Goal: Information Seeking & Learning: Learn about a topic

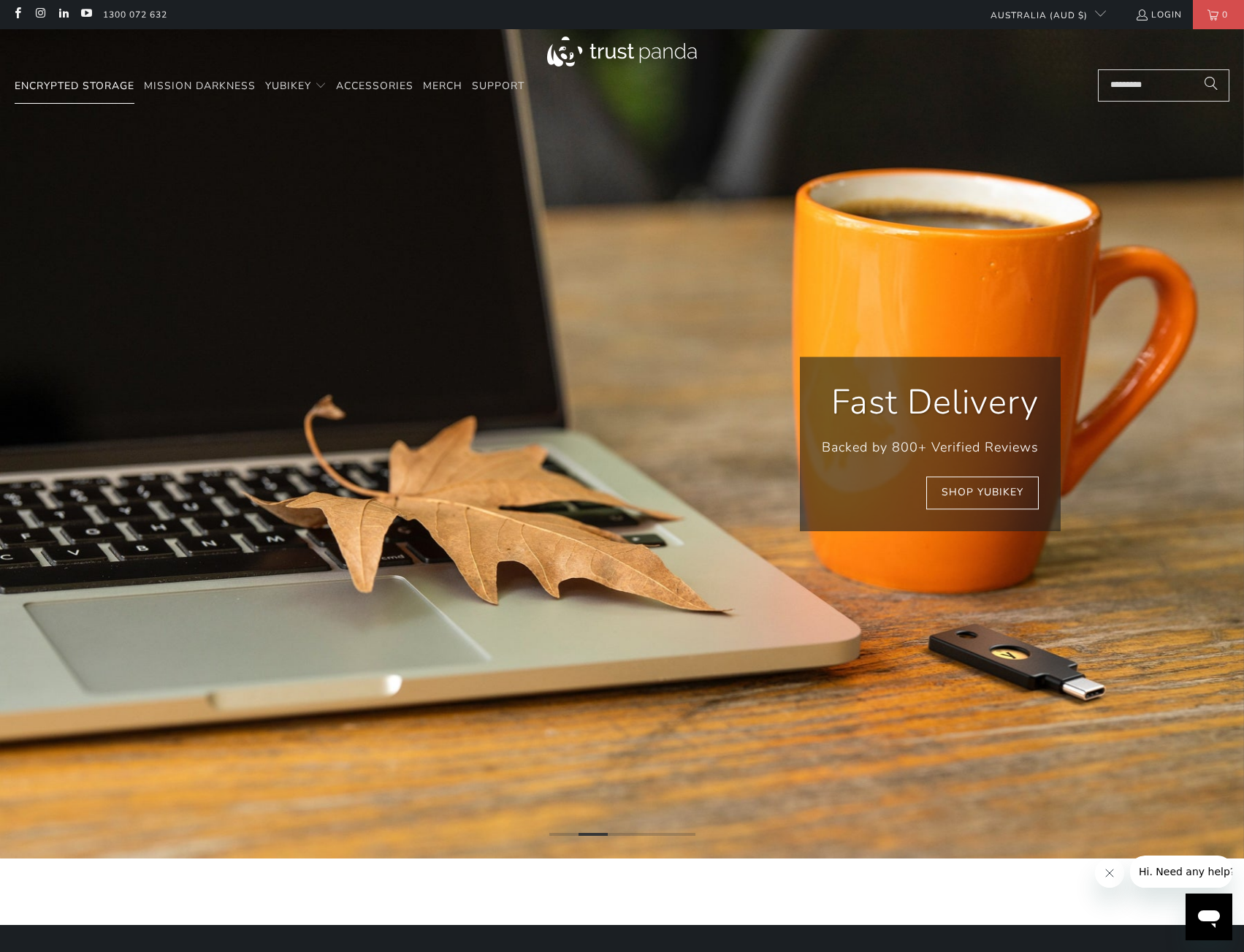
click at [79, 90] on span "Encrypted Storage" at bounding box center [75, 85] width 120 height 14
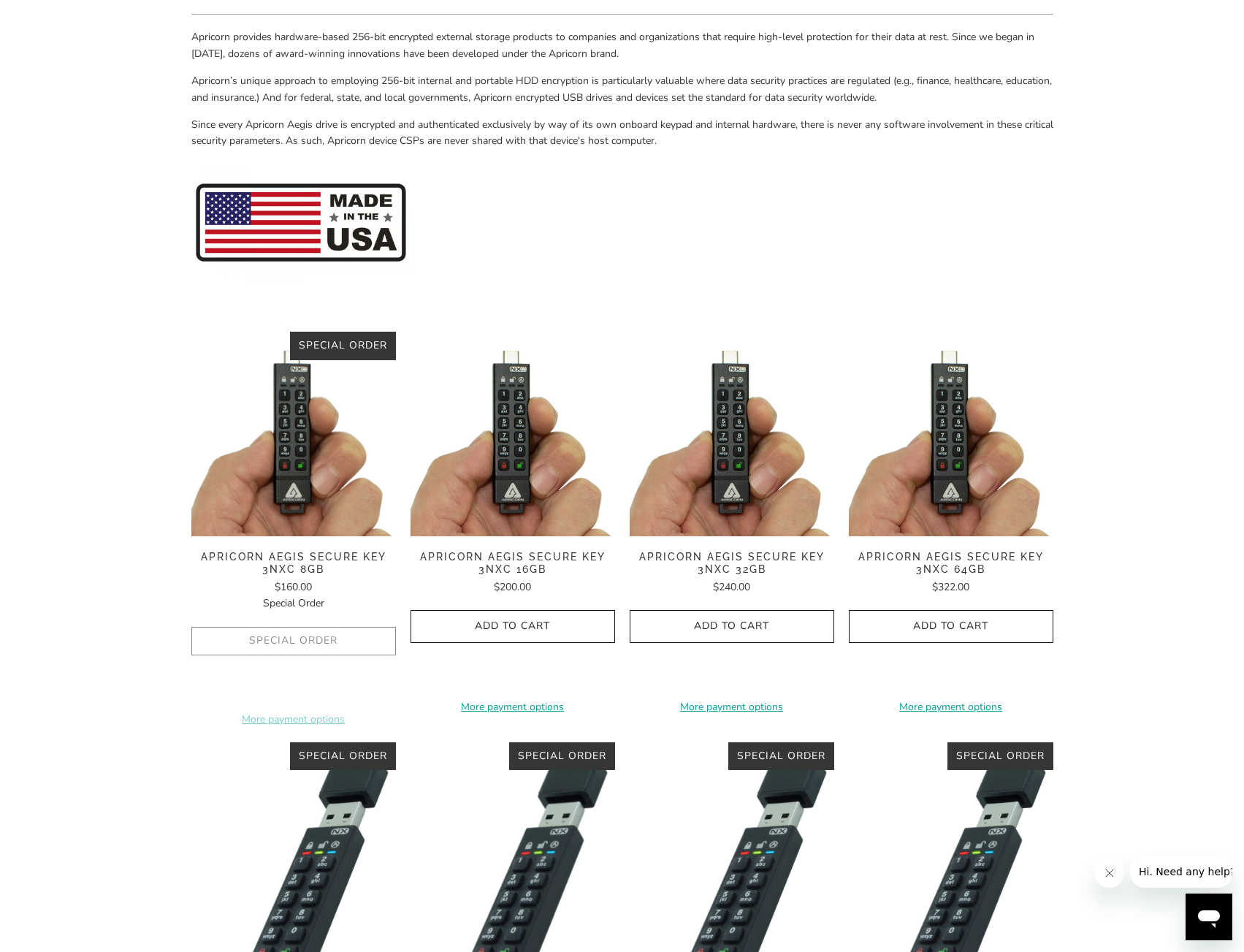
scroll to position [146, 0]
click at [518, 426] on img at bounding box center [513, 434] width 205 height 205
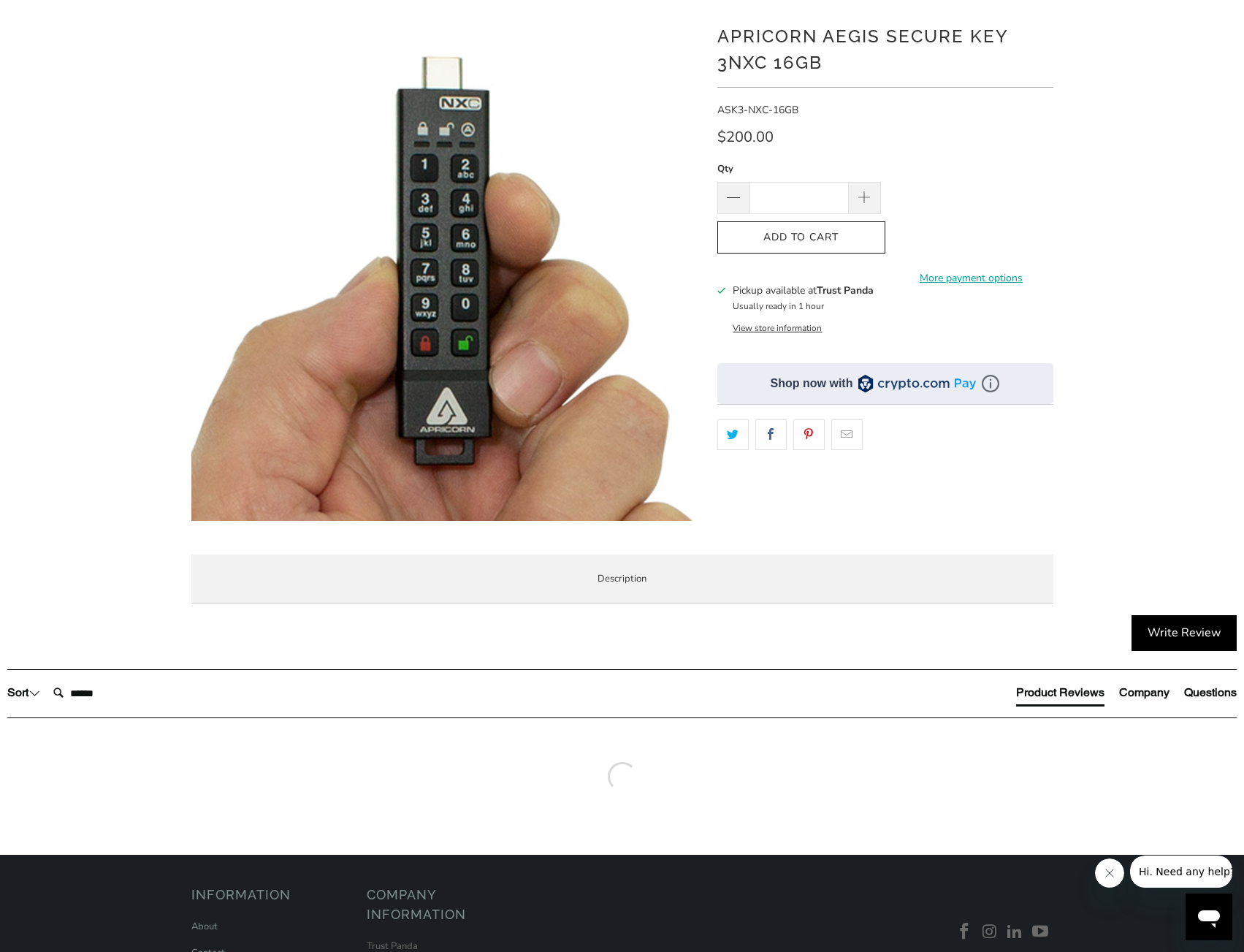
scroll to position [146, 0]
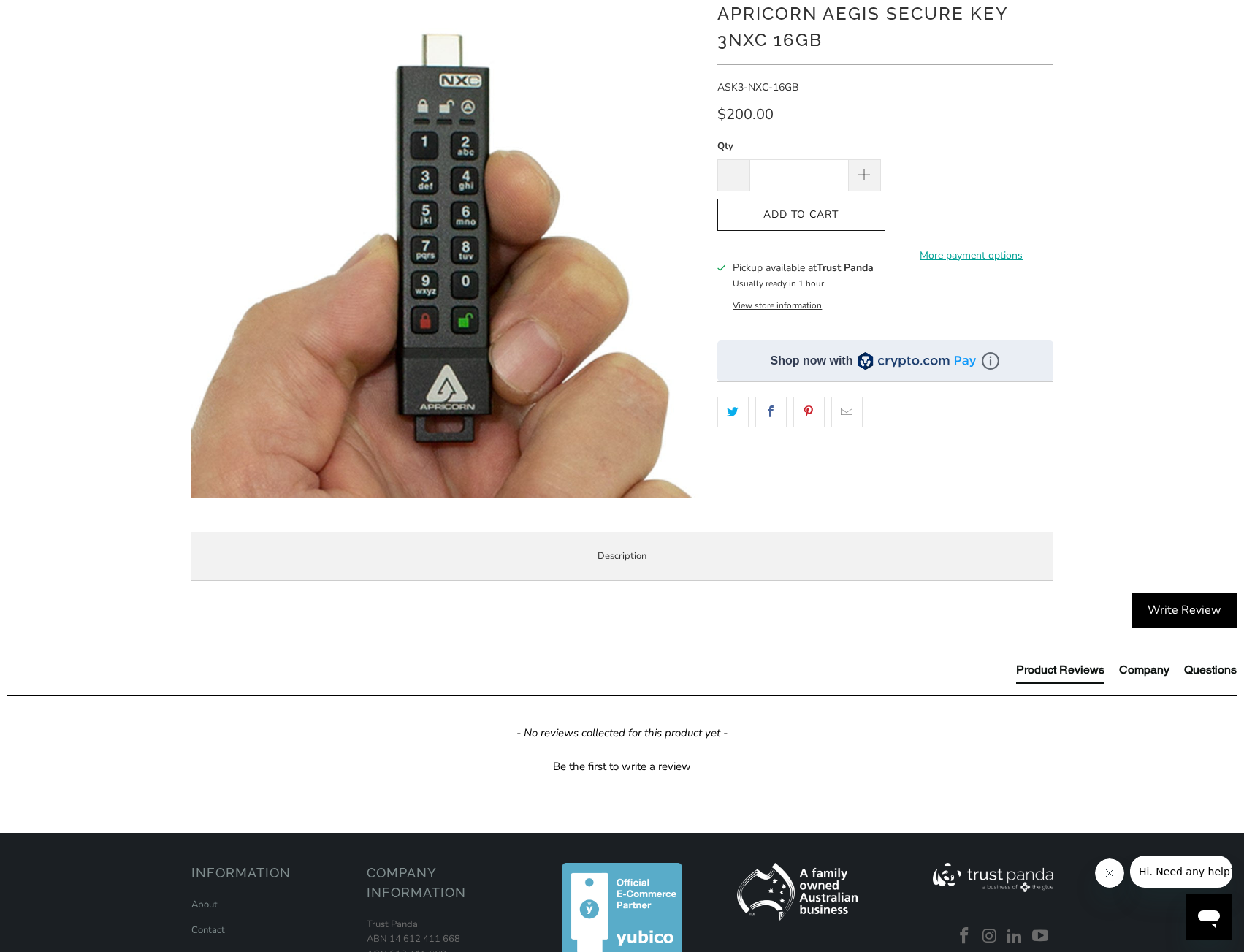
drag, startPoint x: 768, startPoint y: 667, endPoint x: 774, endPoint y: 709, distance: 42.4
click at [0, 0] on p "Apicorn Aegis Secure Key 3NXC Flash Drive - The first encrypted USB flash key t…" at bounding box center [0, 0] width 0 height 0
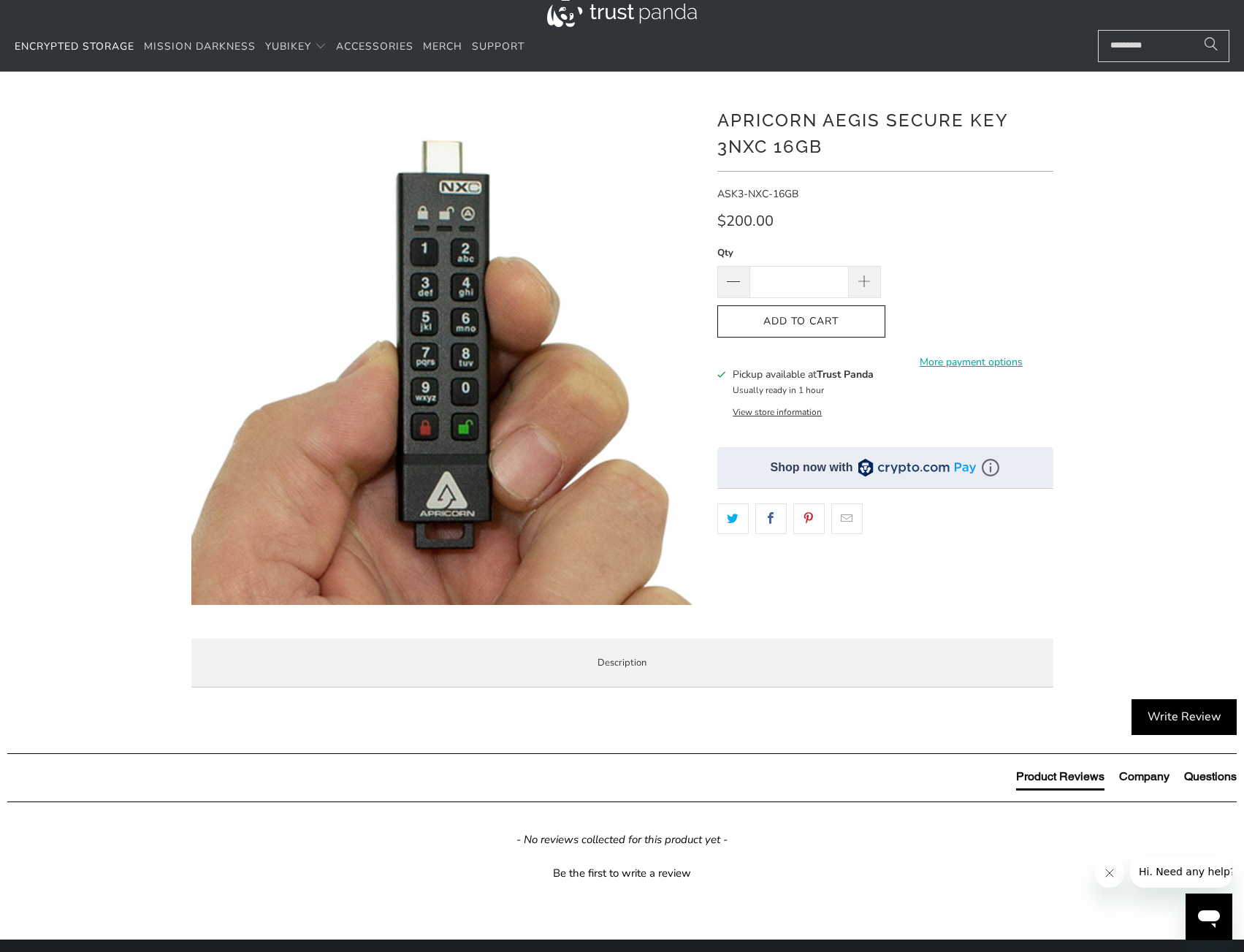
scroll to position [0, 0]
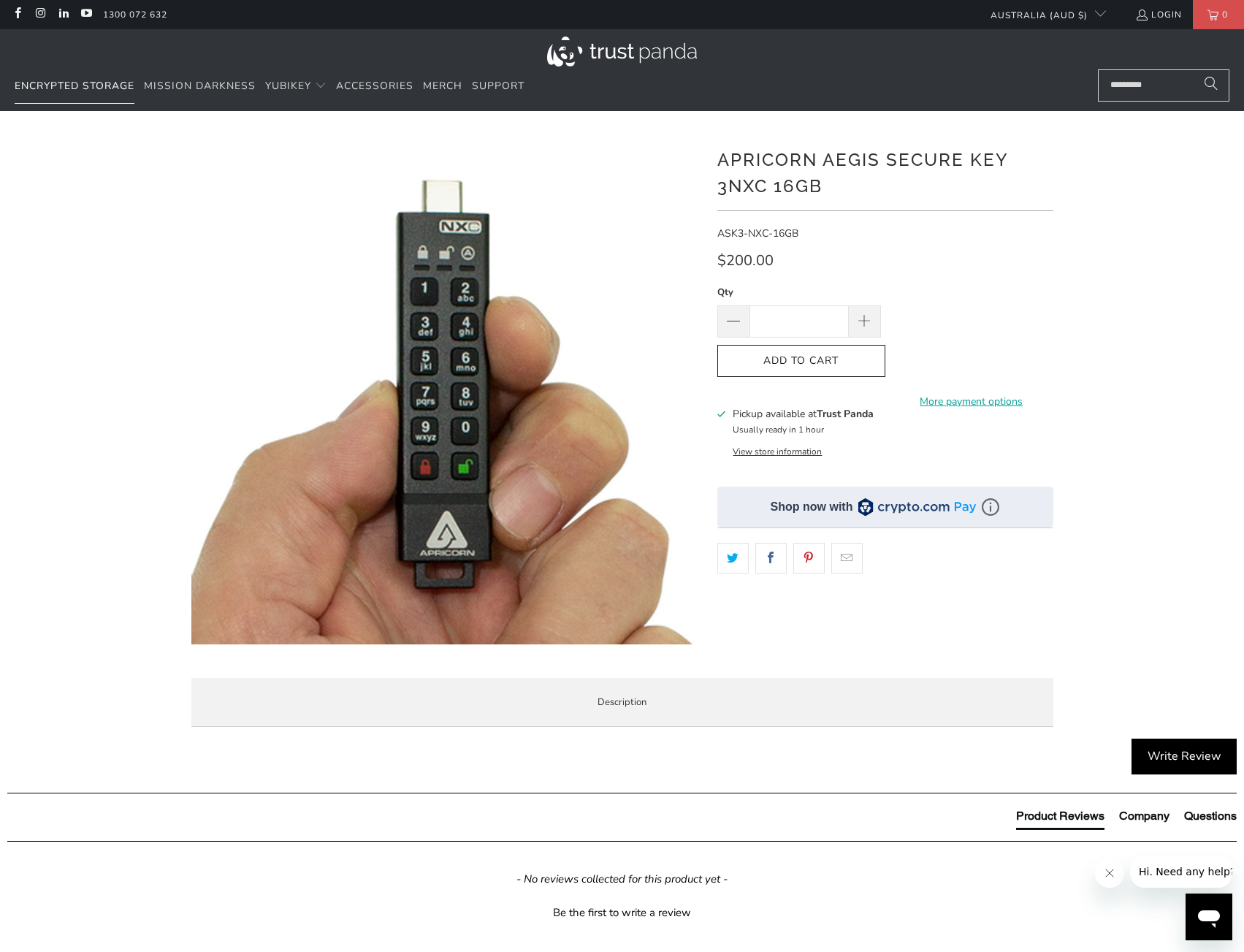
click at [68, 87] on span "Encrypted Storage" at bounding box center [75, 85] width 120 height 14
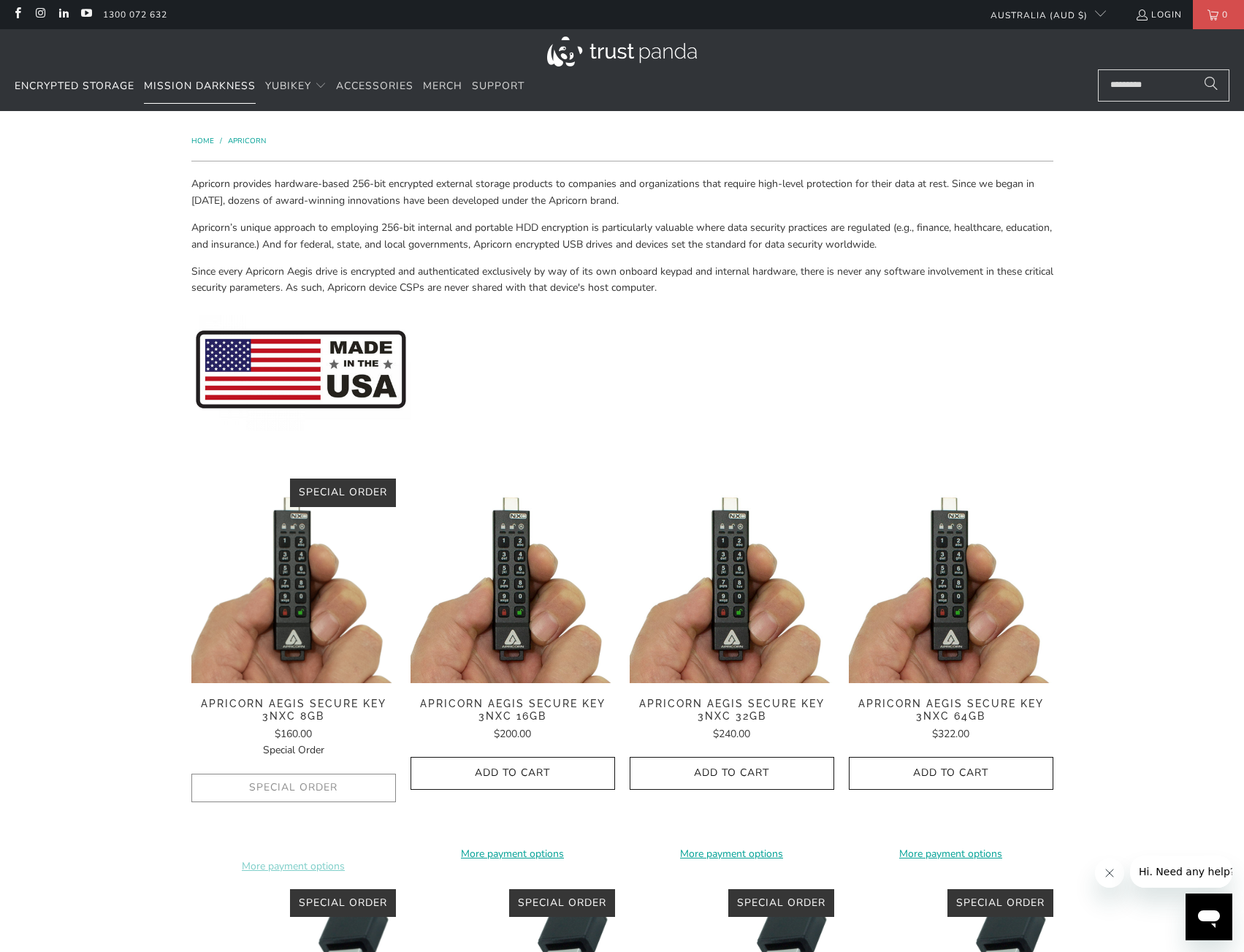
click at [203, 84] on span "Mission Darkness" at bounding box center [200, 85] width 112 height 14
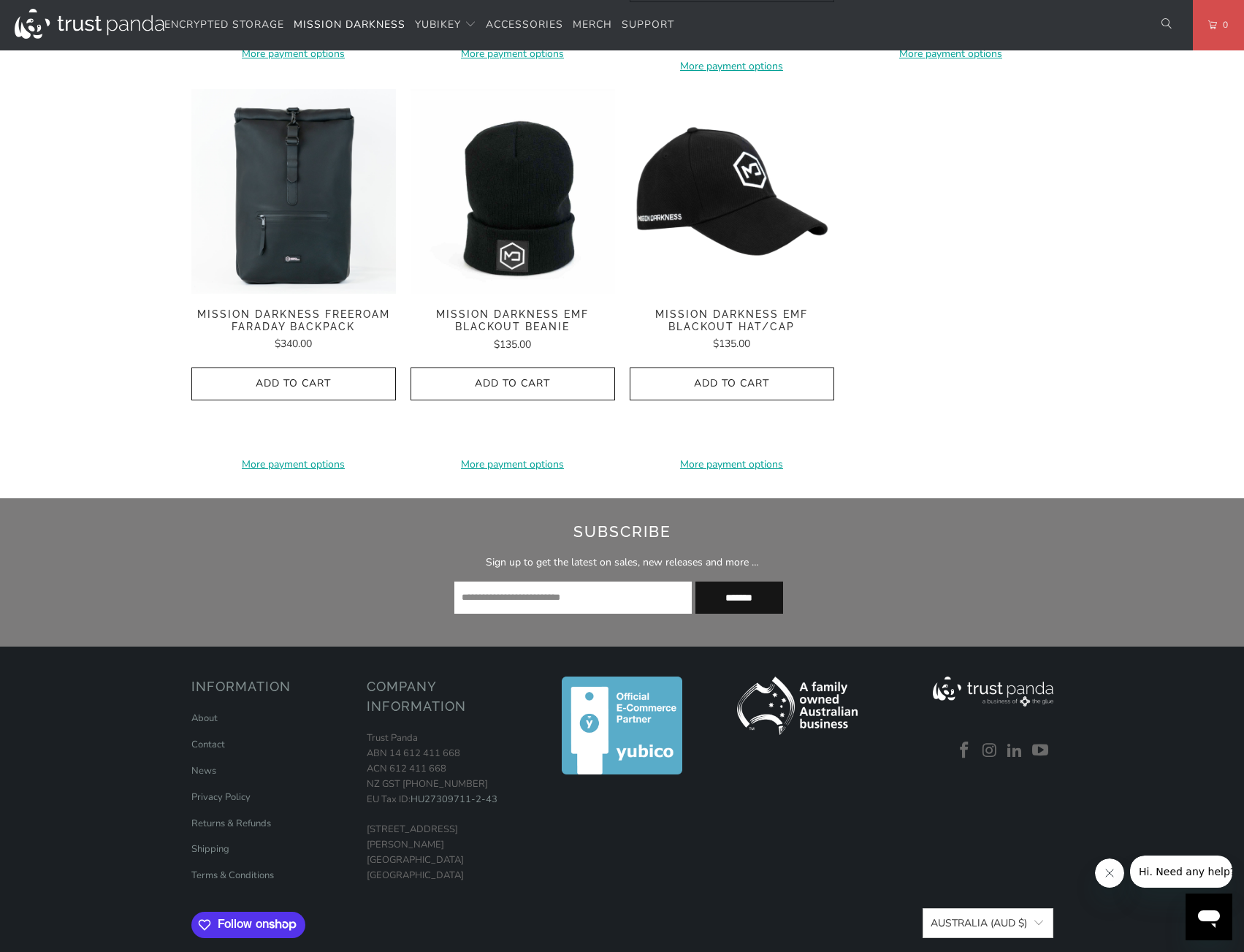
scroll to position [2371, 0]
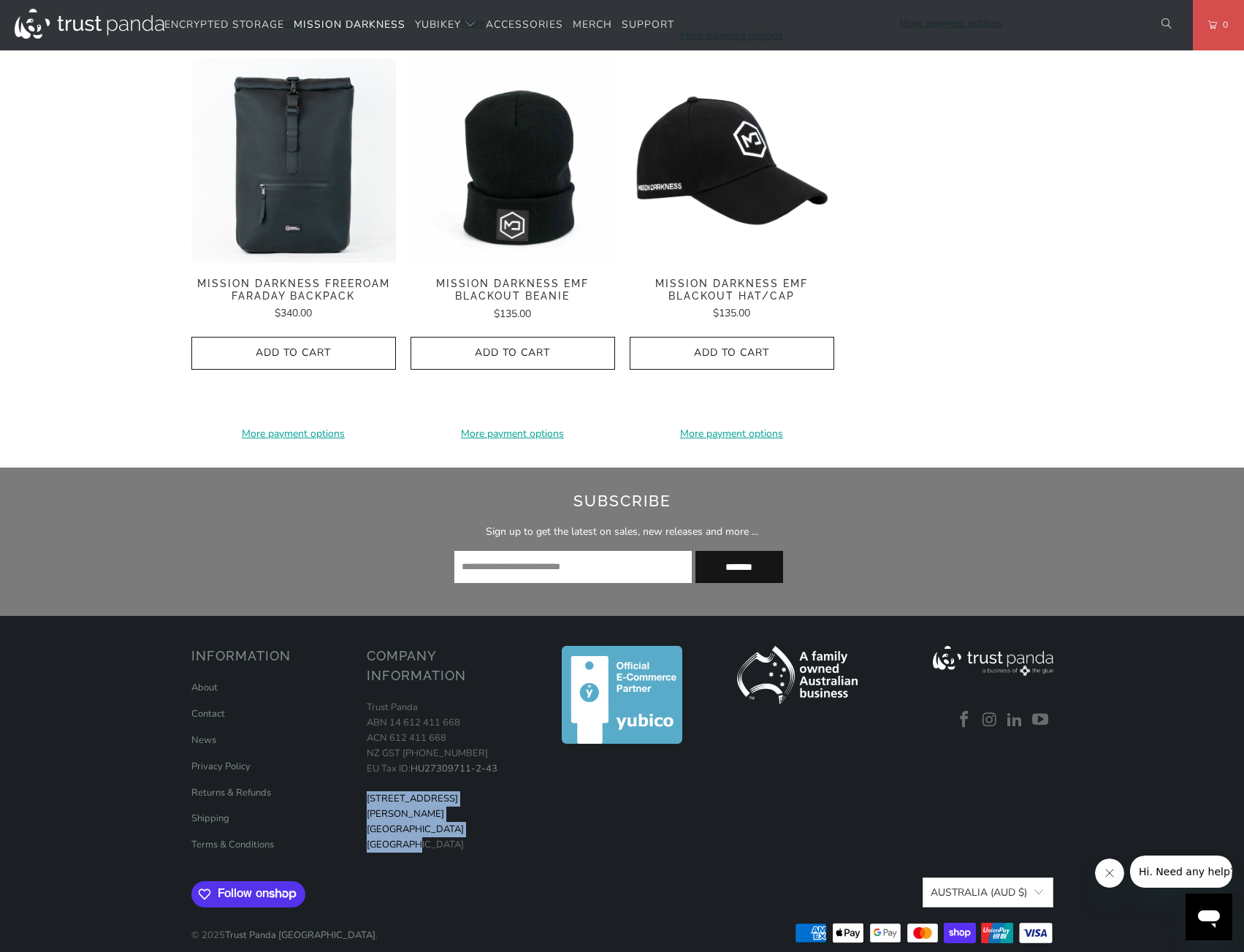
drag, startPoint x: 368, startPoint y: 780, endPoint x: 427, endPoint y: 810, distance: 66.2
click at [427, 810] on p "Trust Panda ABN 14 612 411 668 ACN 612 411 668 NZ GST 126-344-651 EU Tax ID: HU…" at bounding box center [447, 776] width 161 height 152
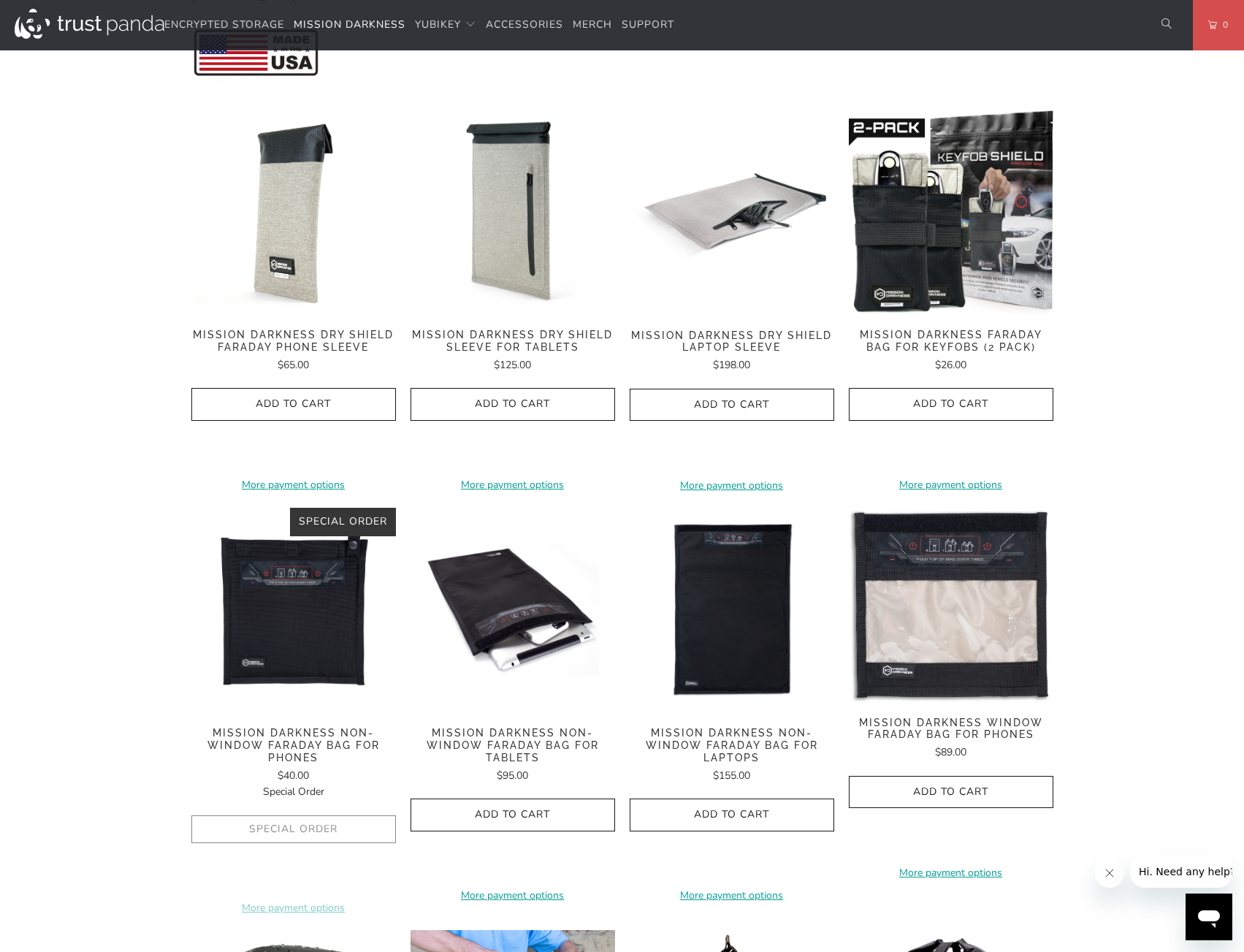
scroll to position [544, 0]
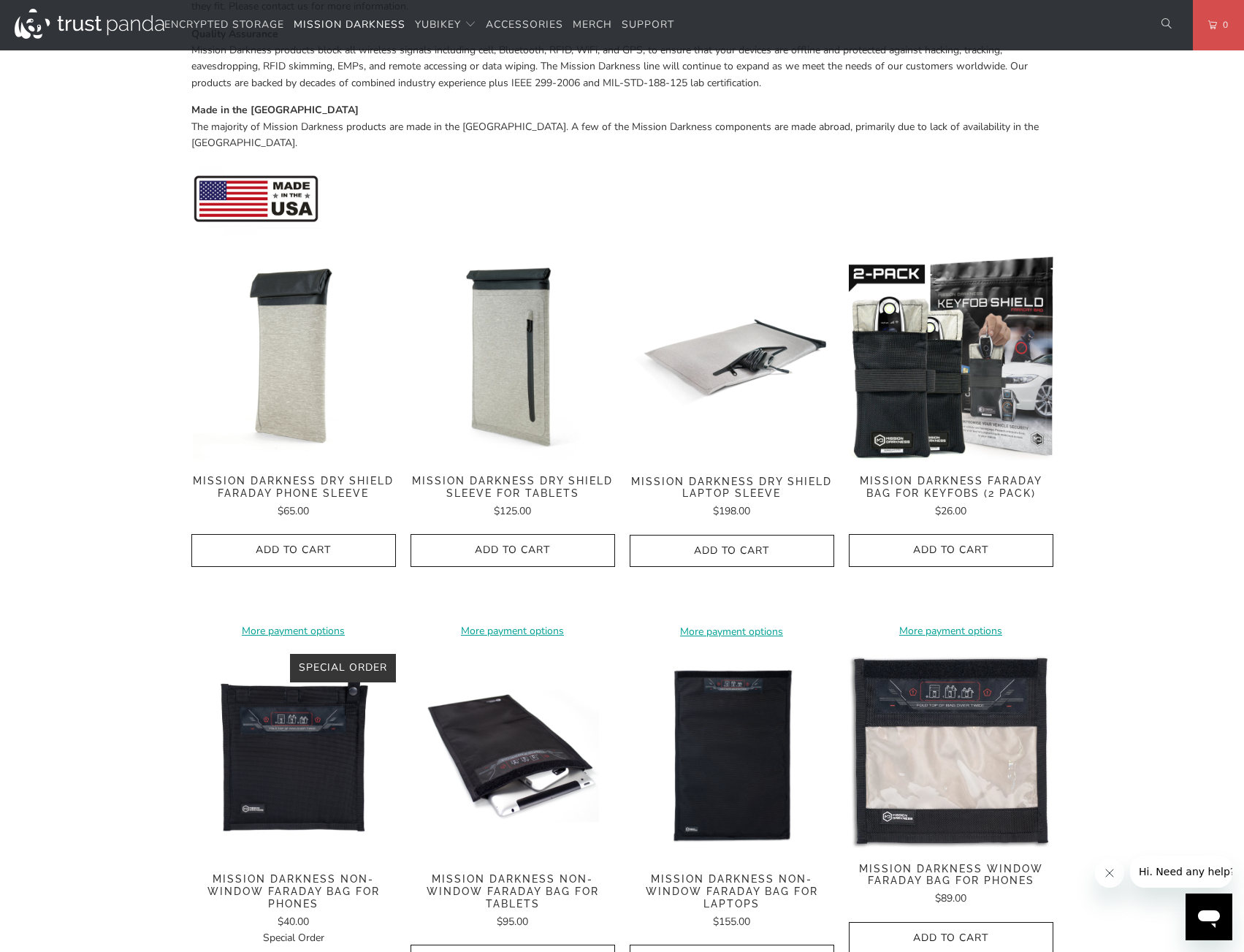
click at [299, 363] on img at bounding box center [293, 358] width 205 height 205
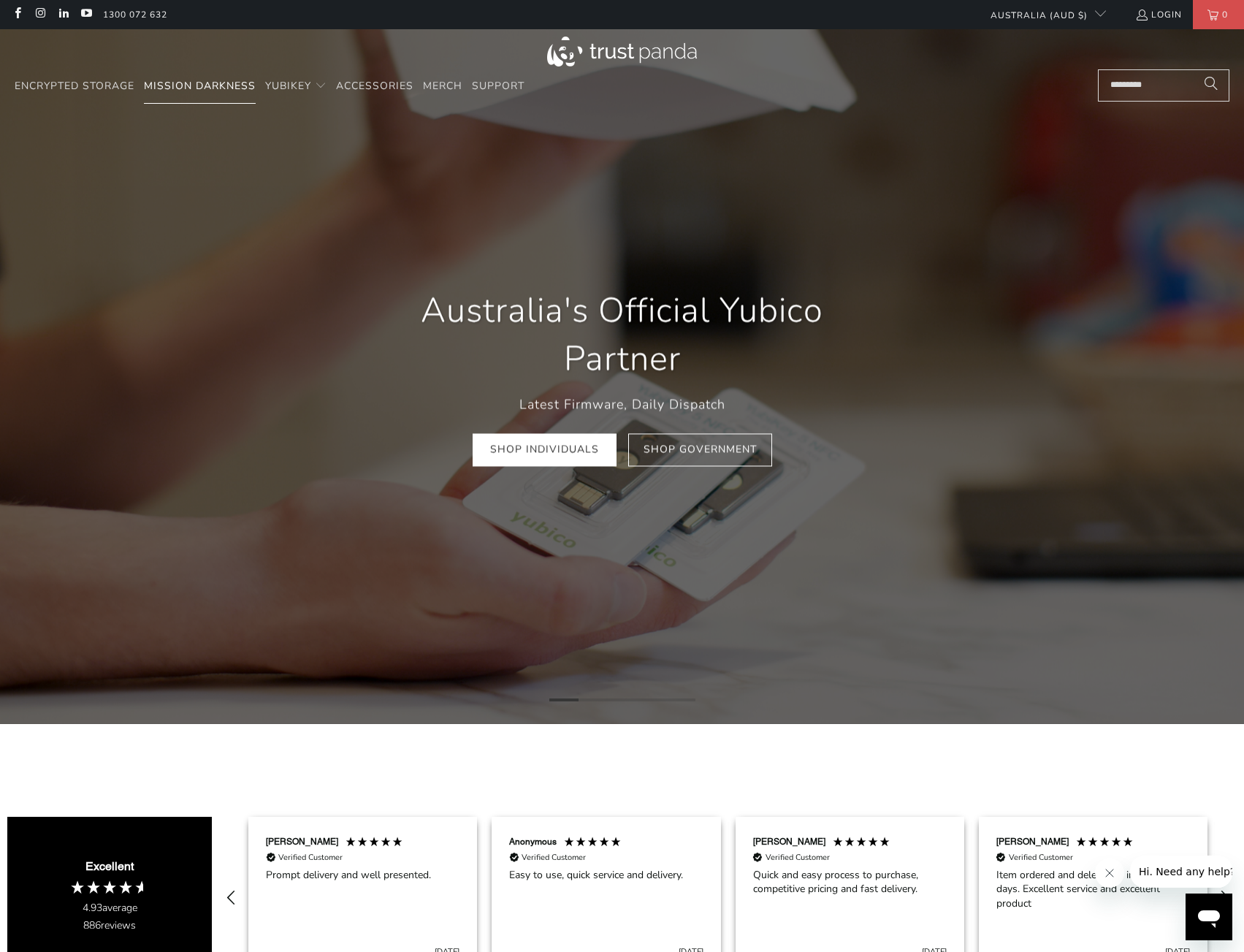
click at [224, 89] on span "Mission Darkness" at bounding box center [200, 85] width 112 height 14
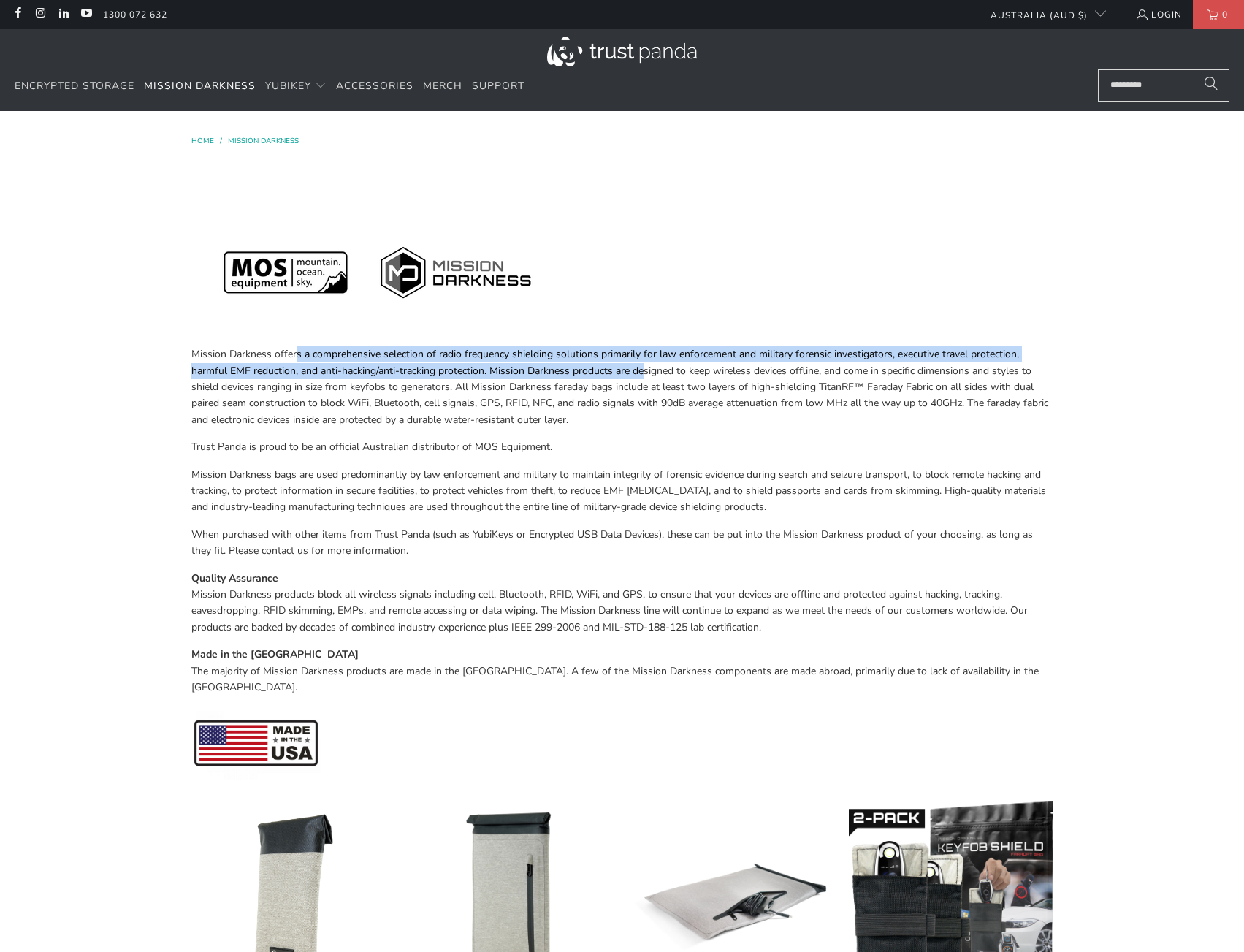
drag, startPoint x: 294, startPoint y: 355, endPoint x: 645, endPoint y: 371, distance: 351.4
click at [645, 371] on p "Mission Darkness offers a comprehensive selection of radio frequency shielding …" at bounding box center [622, 386] width 862 height 81
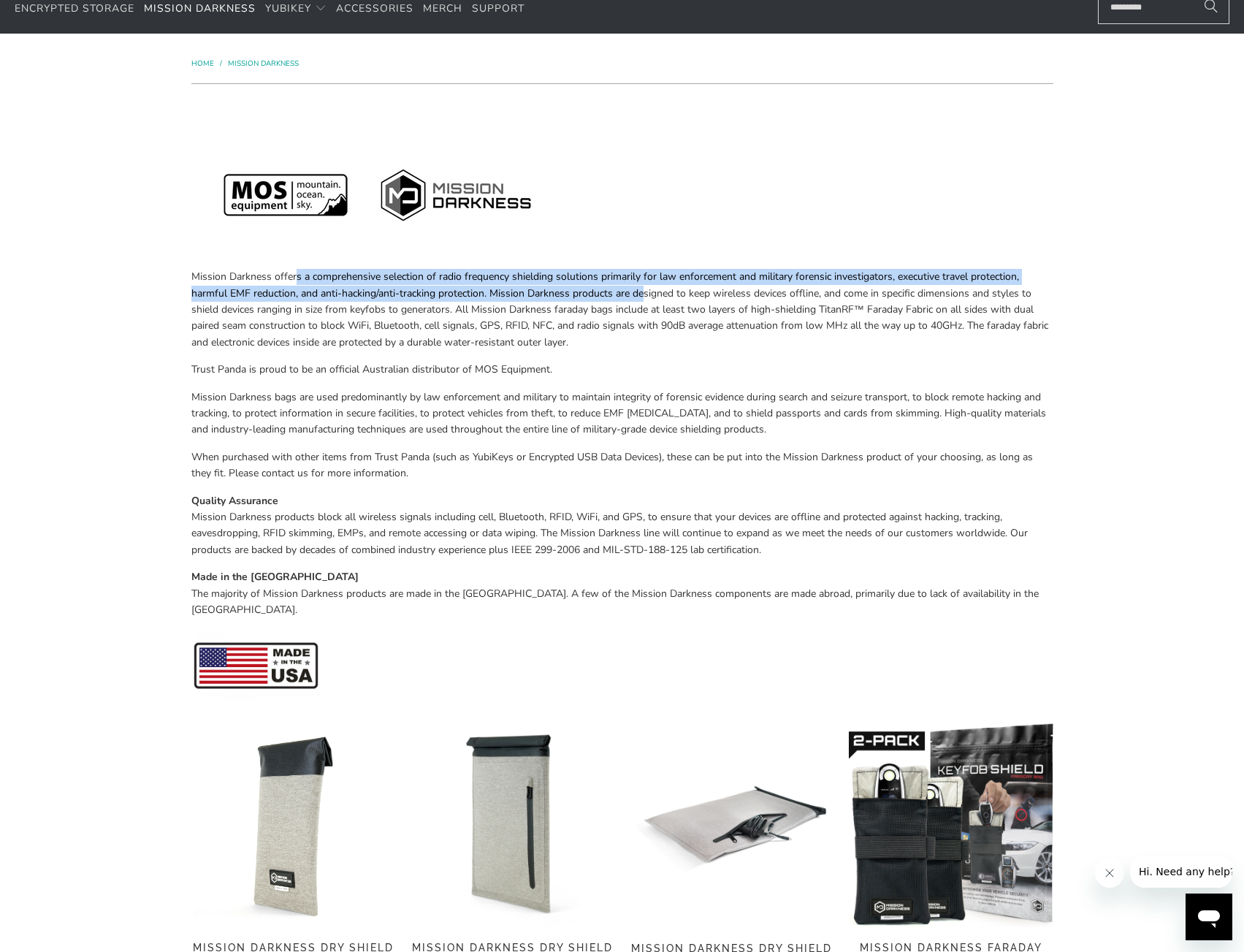
scroll to position [146, 0]
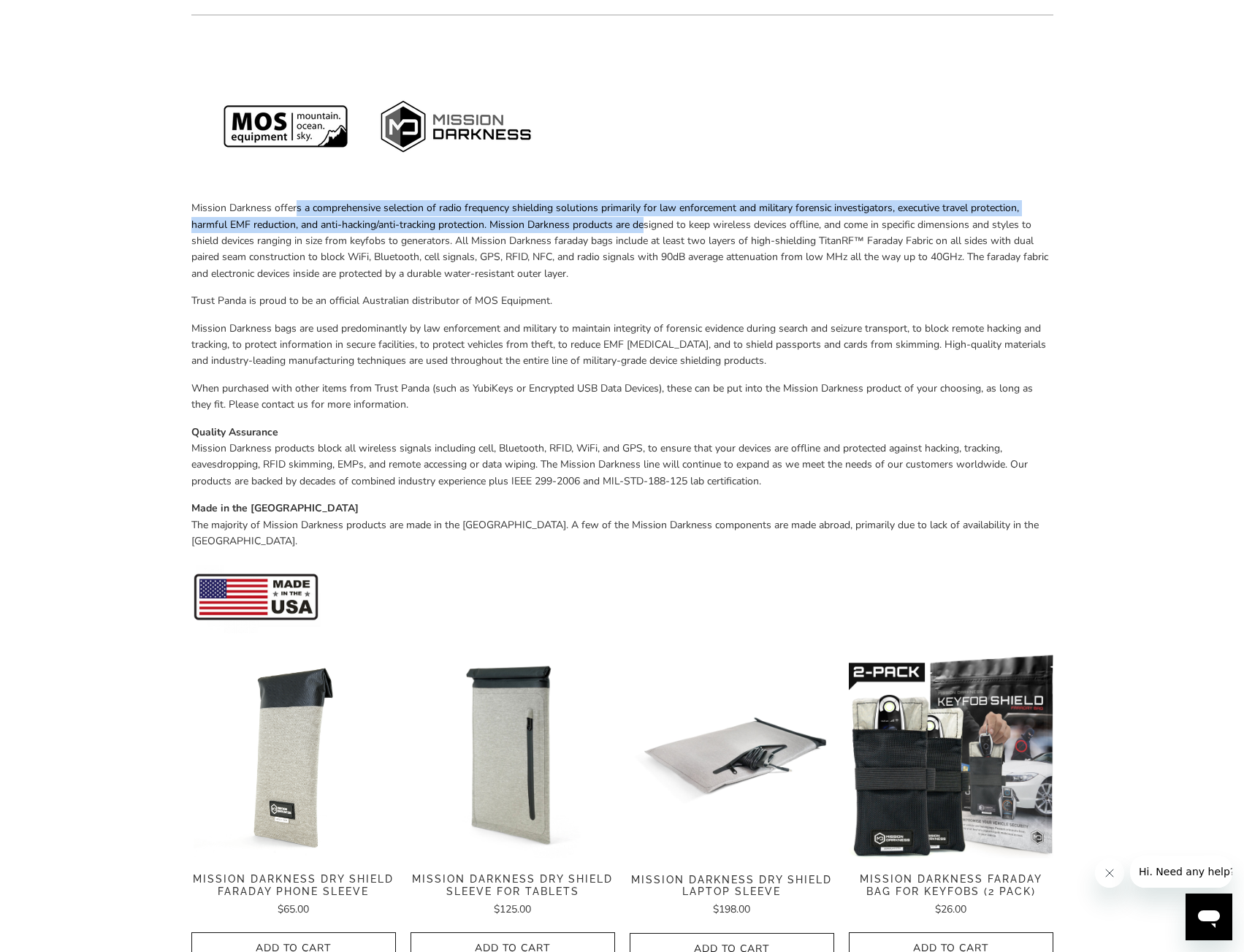
drag, startPoint x: 274, startPoint y: 351, endPoint x: 799, endPoint y: 360, distance: 525.1
click at [799, 360] on p "Mission Darkness bags are used predominantly by law enforcement and military to…" at bounding box center [622, 345] width 862 height 49
drag, startPoint x: 246, startPoint y: 384, endPoint x: 418, endPoint y: 405, distance: 173.3
click at [418, 405] on p "When purchased with other items from Trust Panda (such as YubiKeys or Encrypted…" at bounding box center [622, 397] width 862 height 33
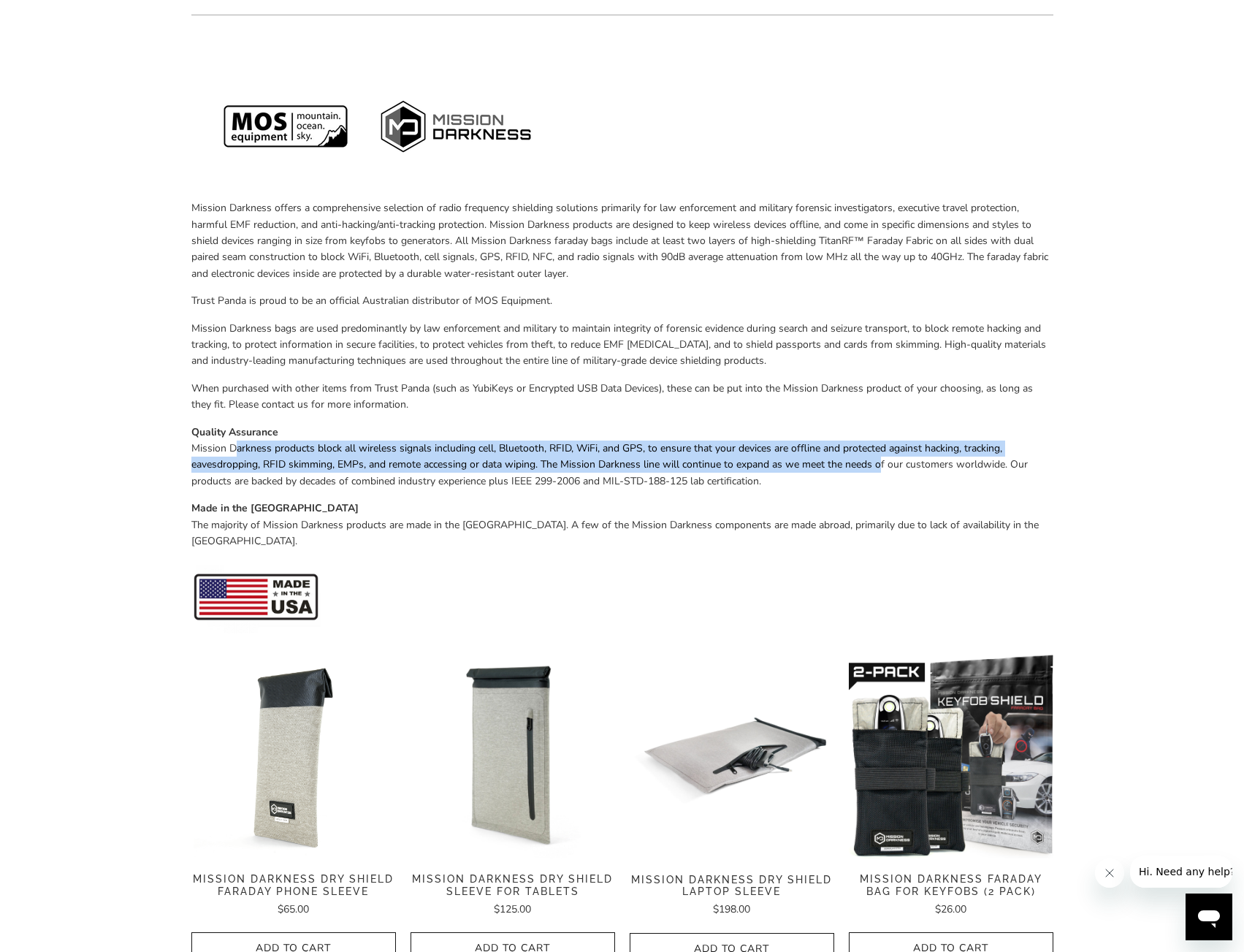
drag, startPoint x: 236, startPoint y: 449, endPoint x: 881, endPoint y: 459, distance: 645.1
click at [881, 459] on p "Quality Assurance Mission Darkness products block all wireless signals includin…" at bounding box center [622, 457] width 862 height 66
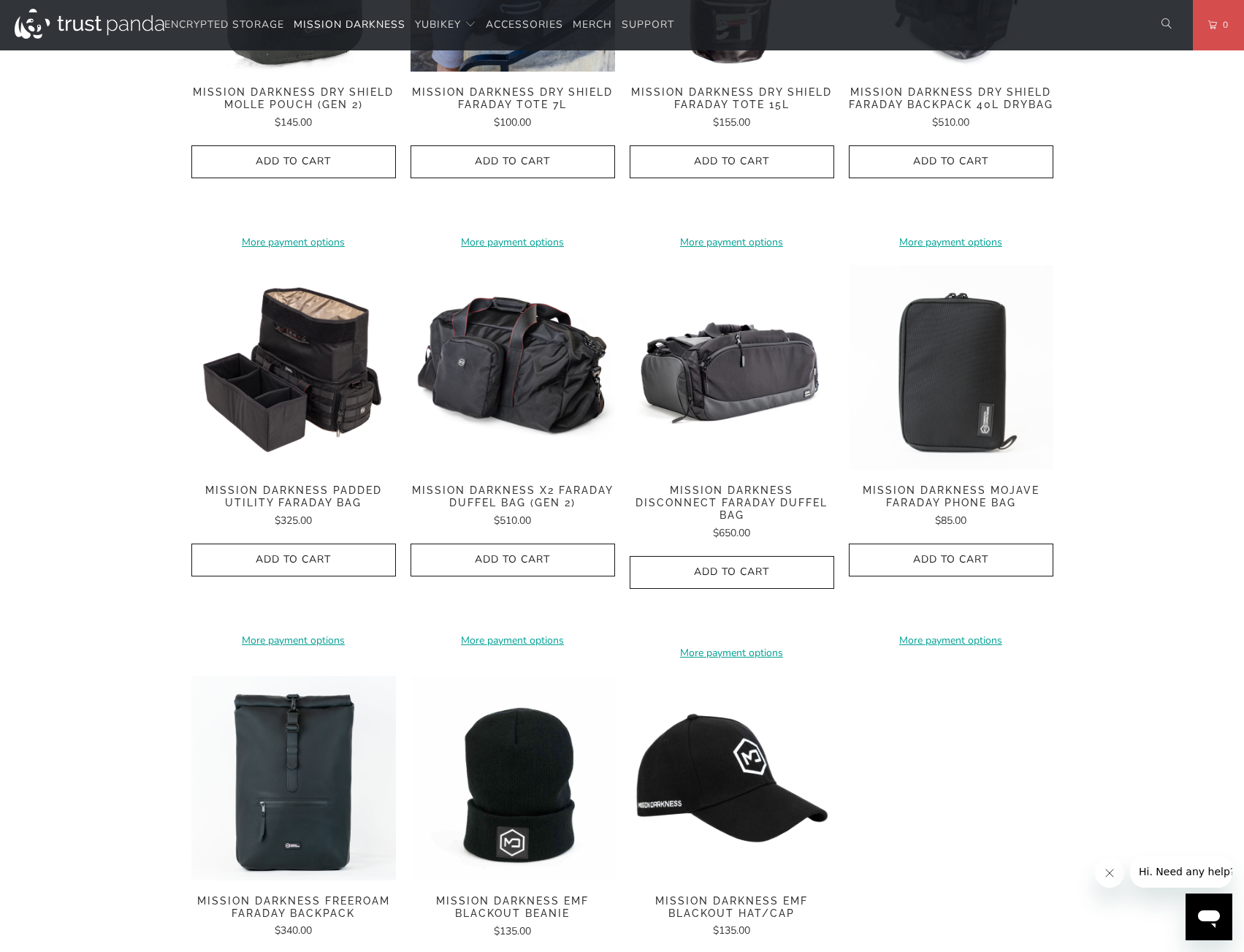
scroll to position [1899, 0]
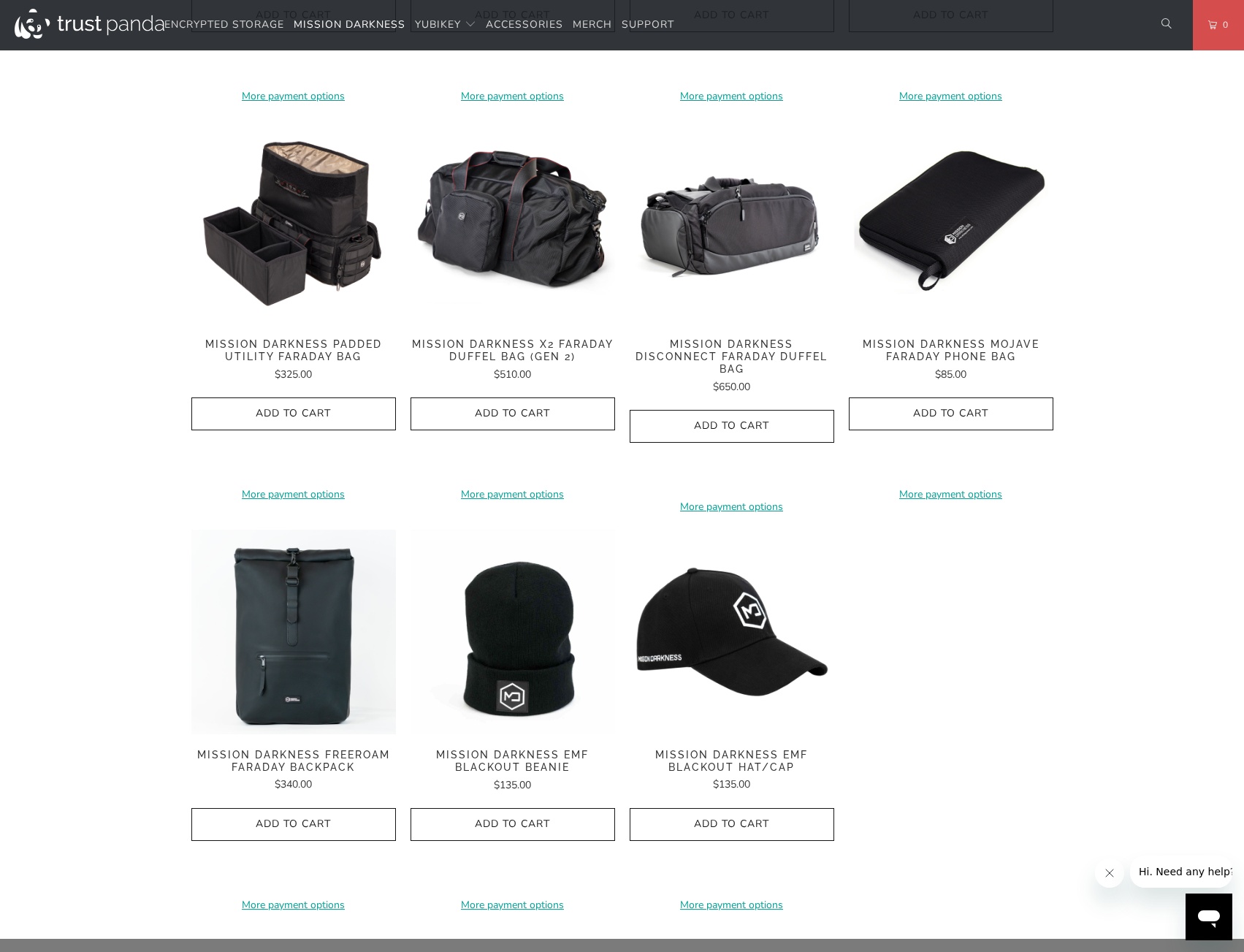
click at [967, 251] on img at bounding box center [951, 221] width 205 height 205
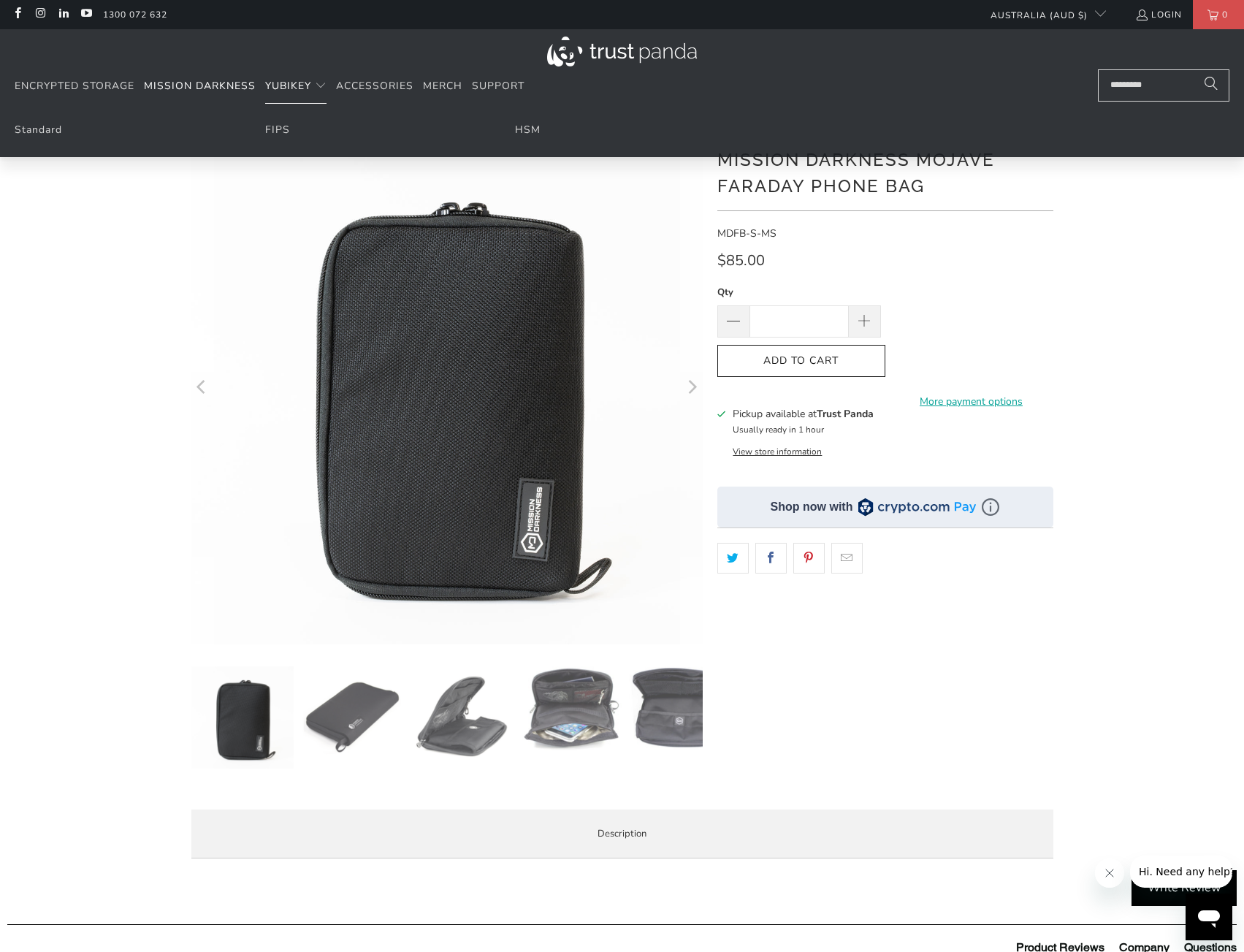
click at [298, 86] on span "YubiKey" at bounding box center [287, 85] width 46 height 14
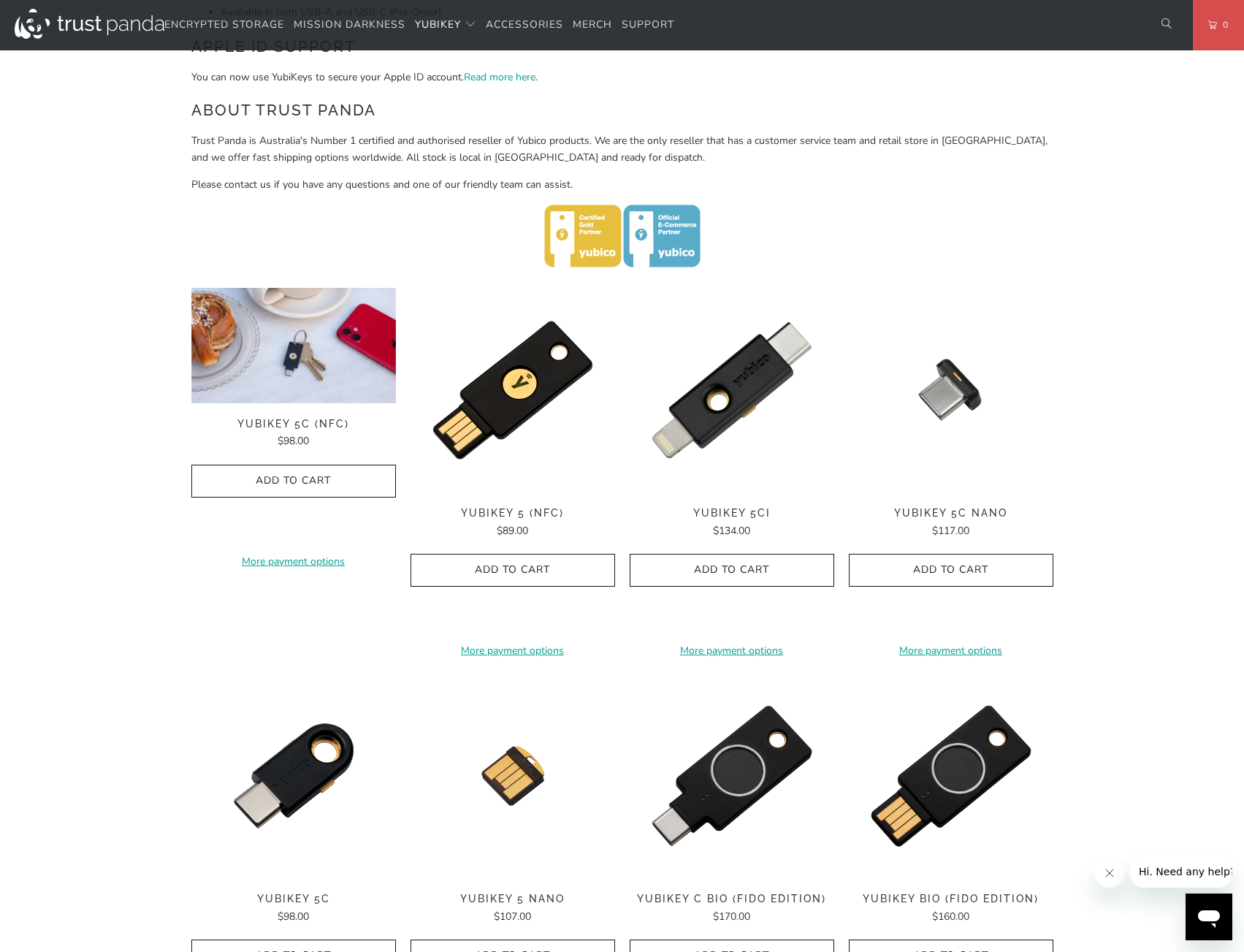
scroll to position [512, 0]
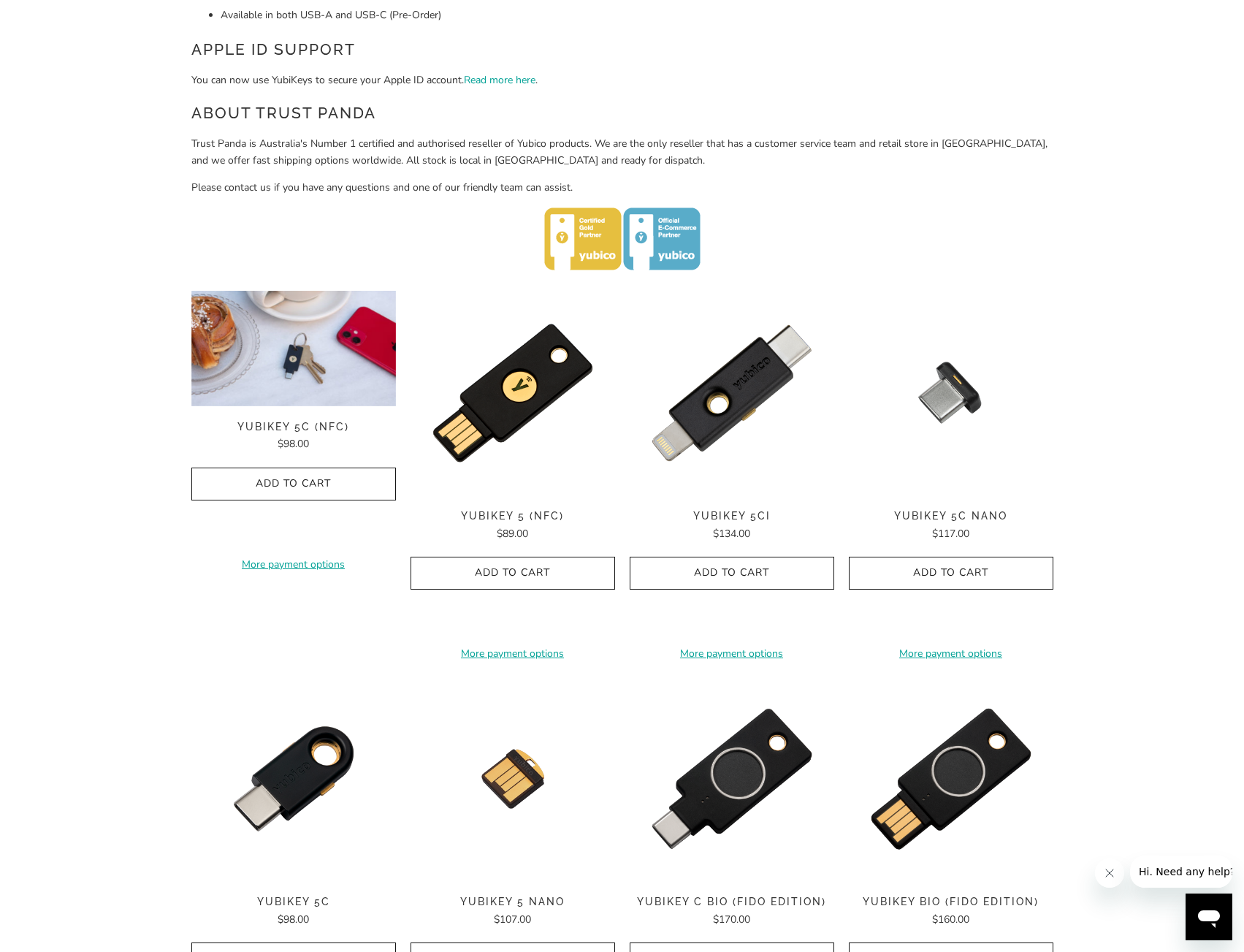
click at [300, 351] on img at bounding box center [293, 349] width 205 height 116
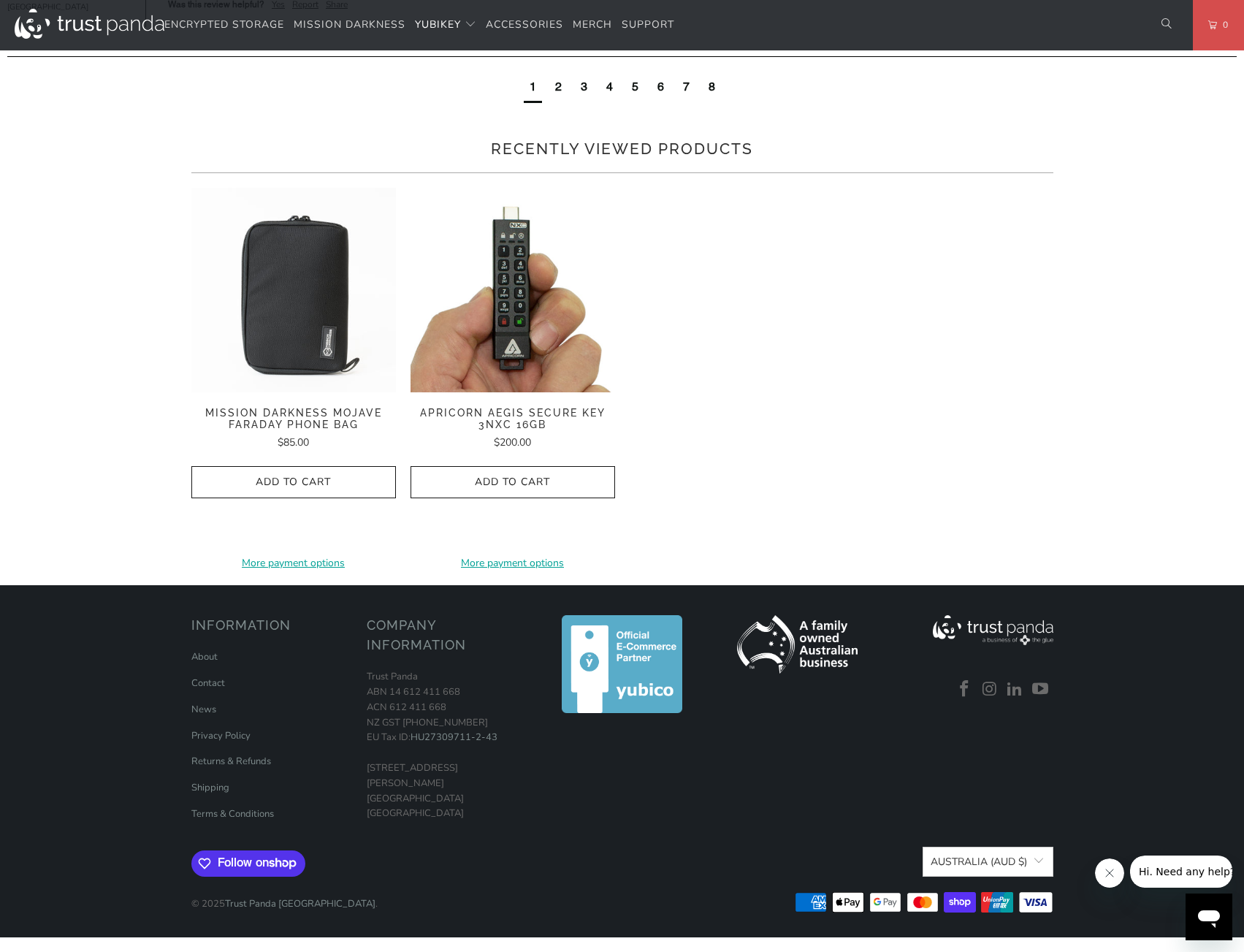
scroll to position [1895, 0]
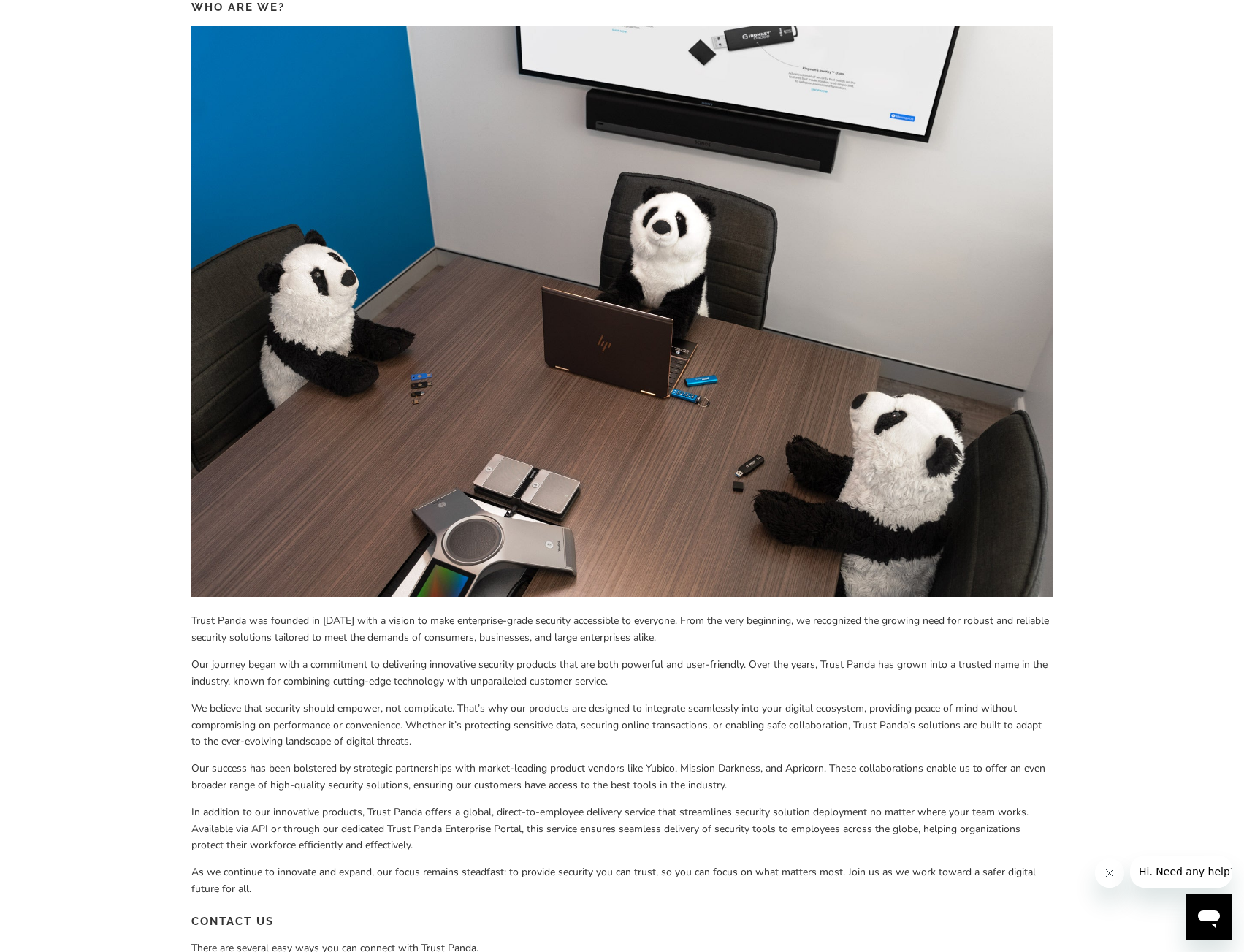
scroll to position [220, 0]
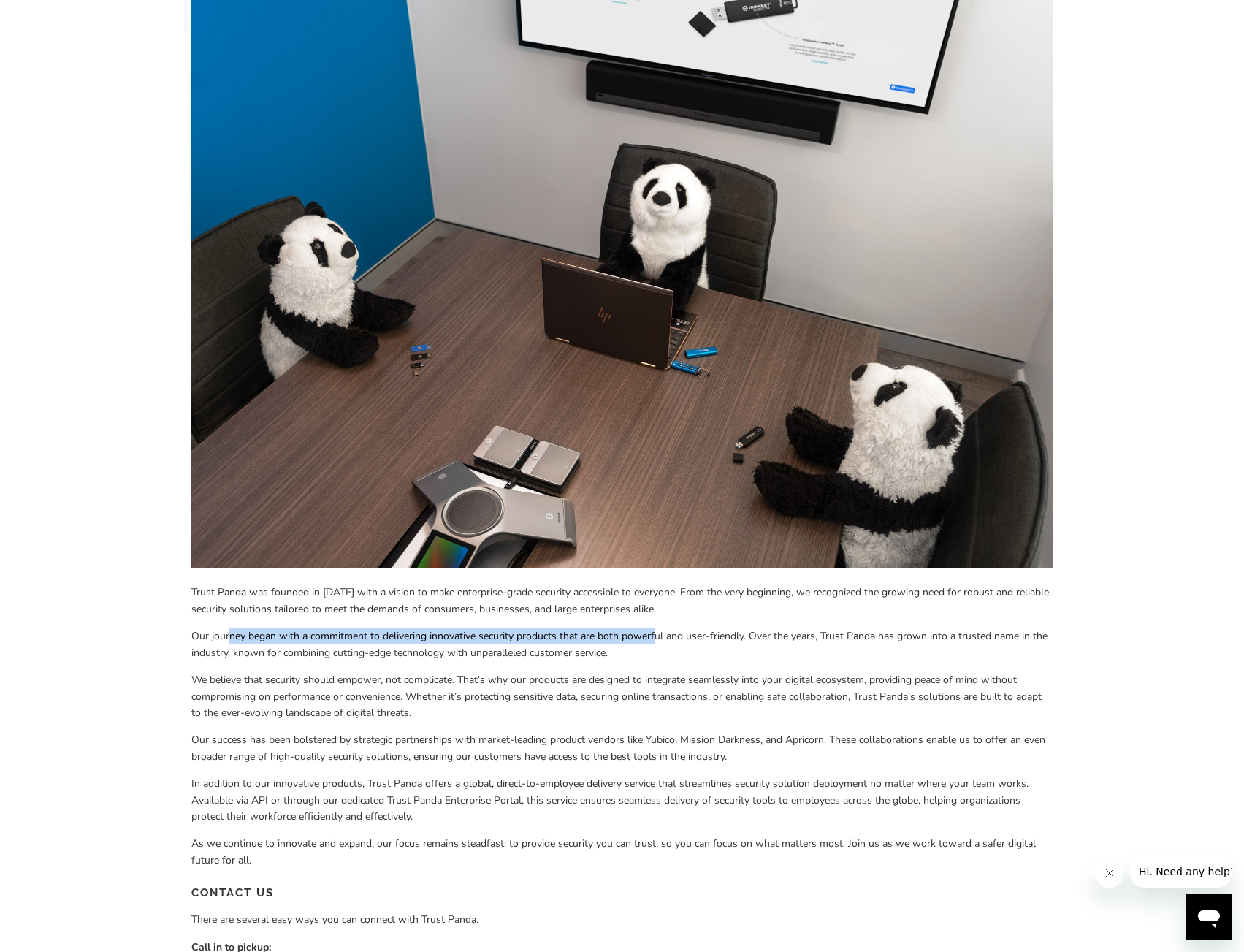
drag, startPoint x: 231, startPoint y: 642, endPoint x: 655, endPoint y: 644, distance: 424.0
click at [655, 644] on p "Our journey began with a commitment to delivering innovative security products …" at bounding box center [622, 645] width 862 height 33
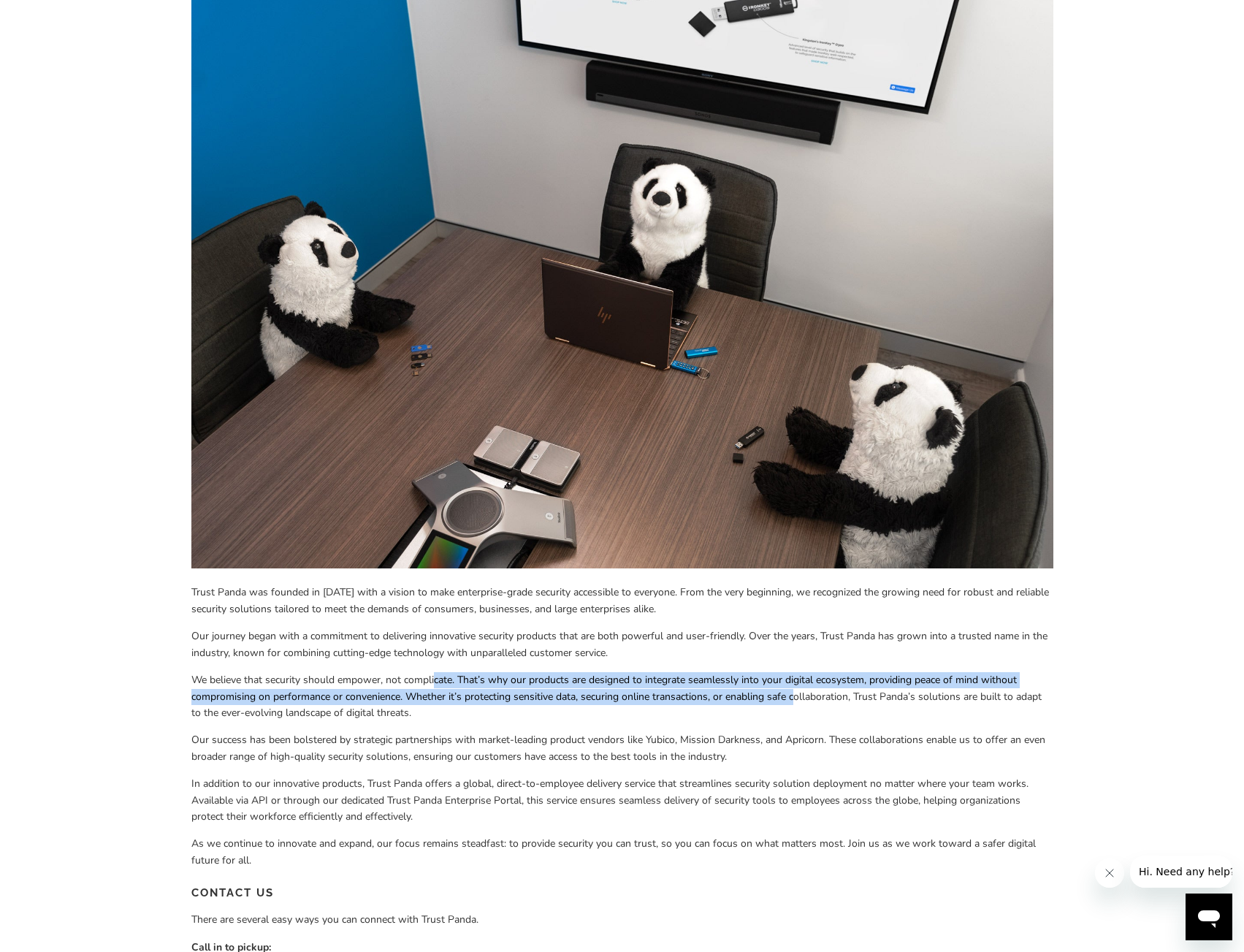
drag, startPoint x: 434, startPoint y: 683, endPoint x: 796, endPoint y: 695, distance: 362.2
click at [796, 695] on span "We believe that security should empower, not complicate. That’s why our product…" at bounding box center [616, 696] width 850 height 47
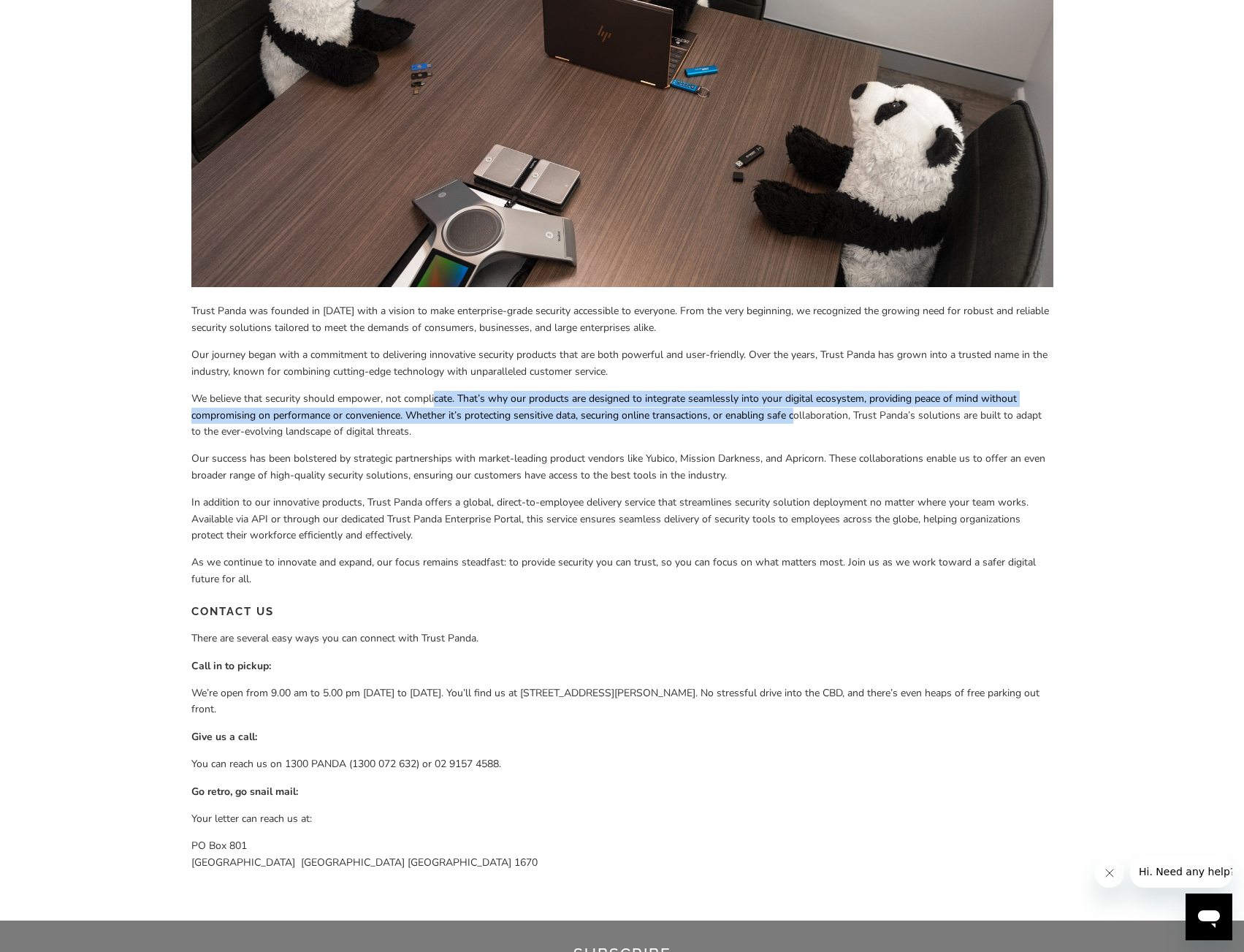
scroll to position [512, 0]
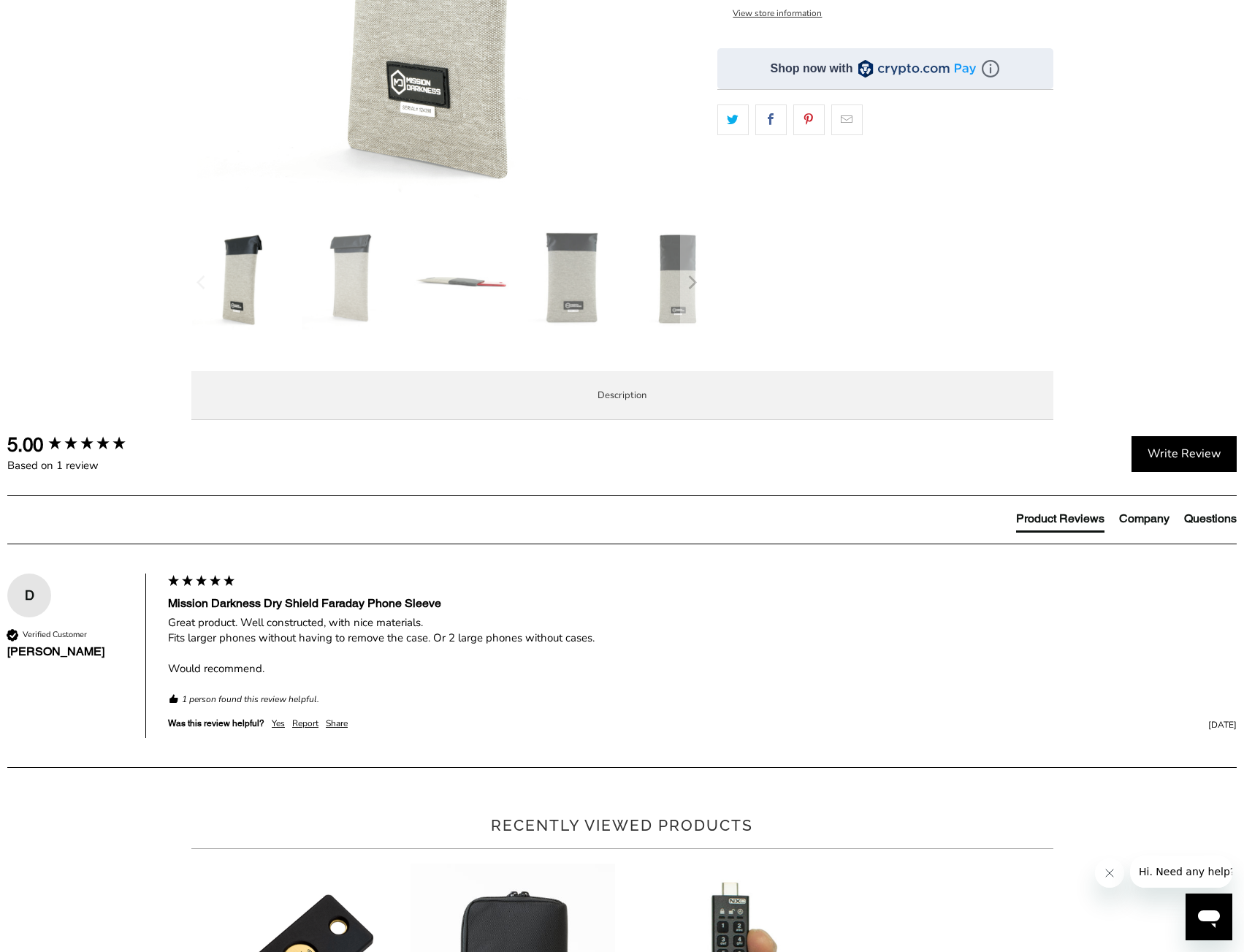
drag, startPoint x: 293, startPoint y: 592, endPoint x: 969, endPoint y: 646, distance: 678.2
click at [0, 0] on p "The Mission Darkness™ Dry Shield Faraday Phone Sleeve completely blocks all wir…" at bounding box center [0, 0] width 0 height 0
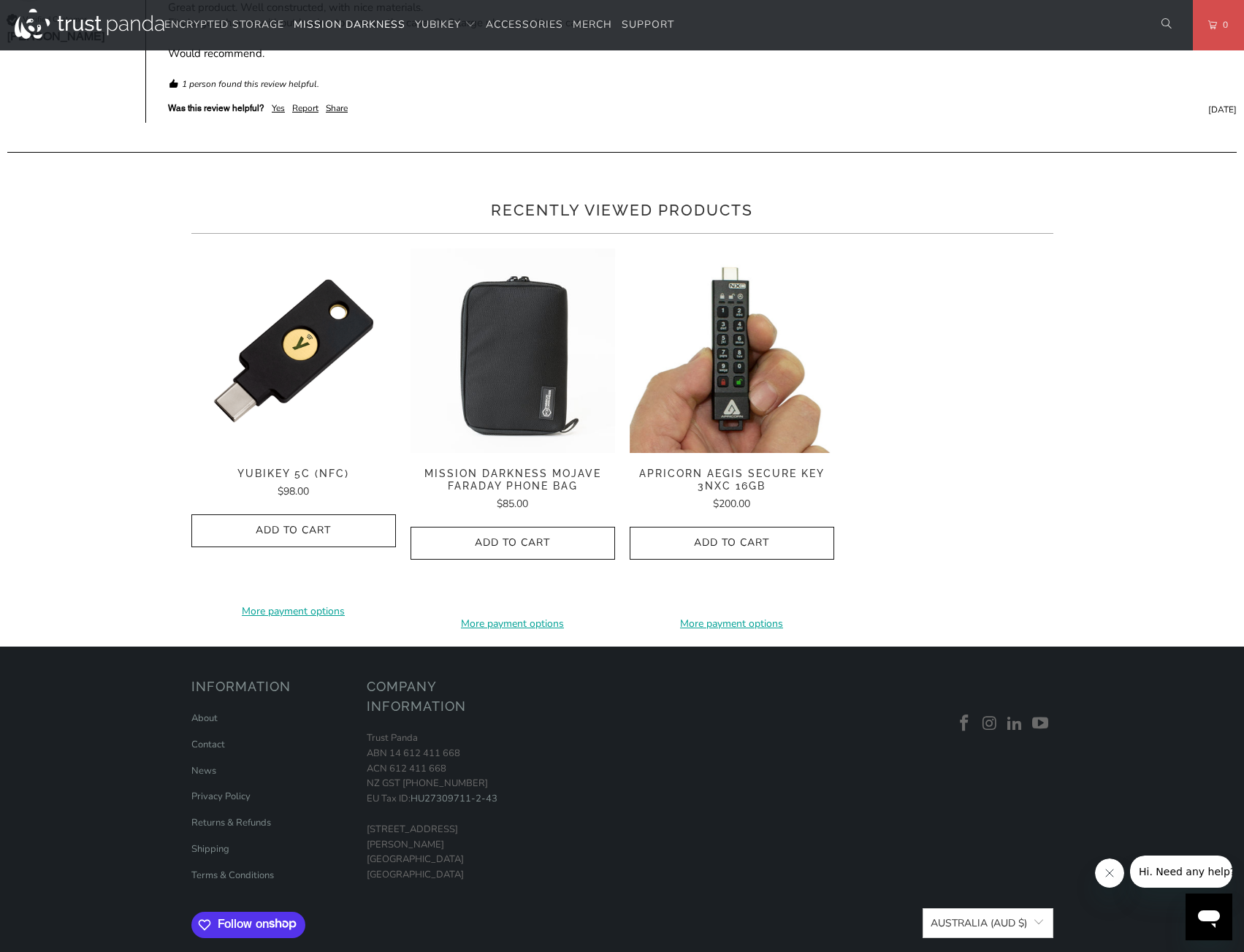
scroll to position [1096, 0]
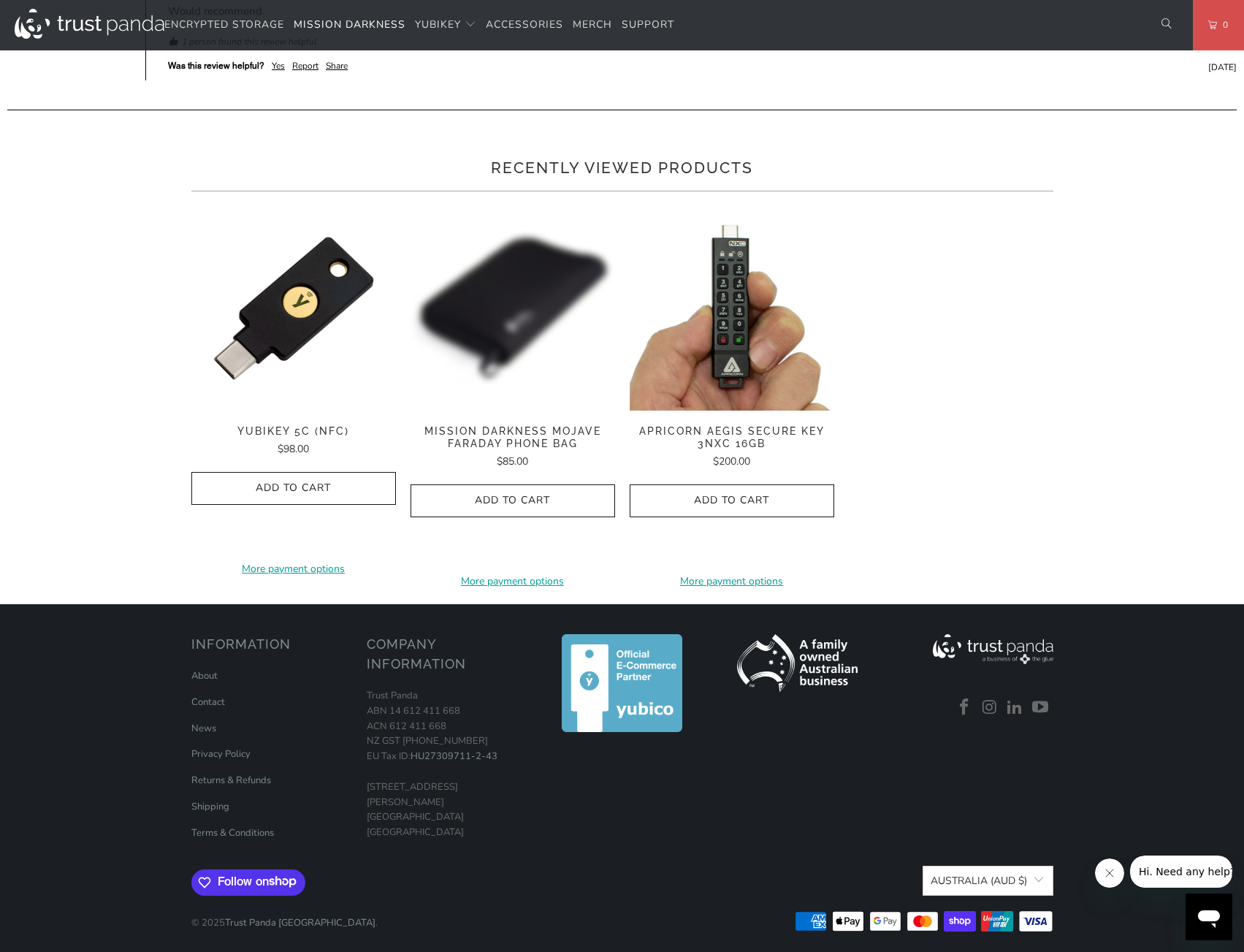
click at [521, 411] on img at bounding box center [513, 308] width 205 height 205
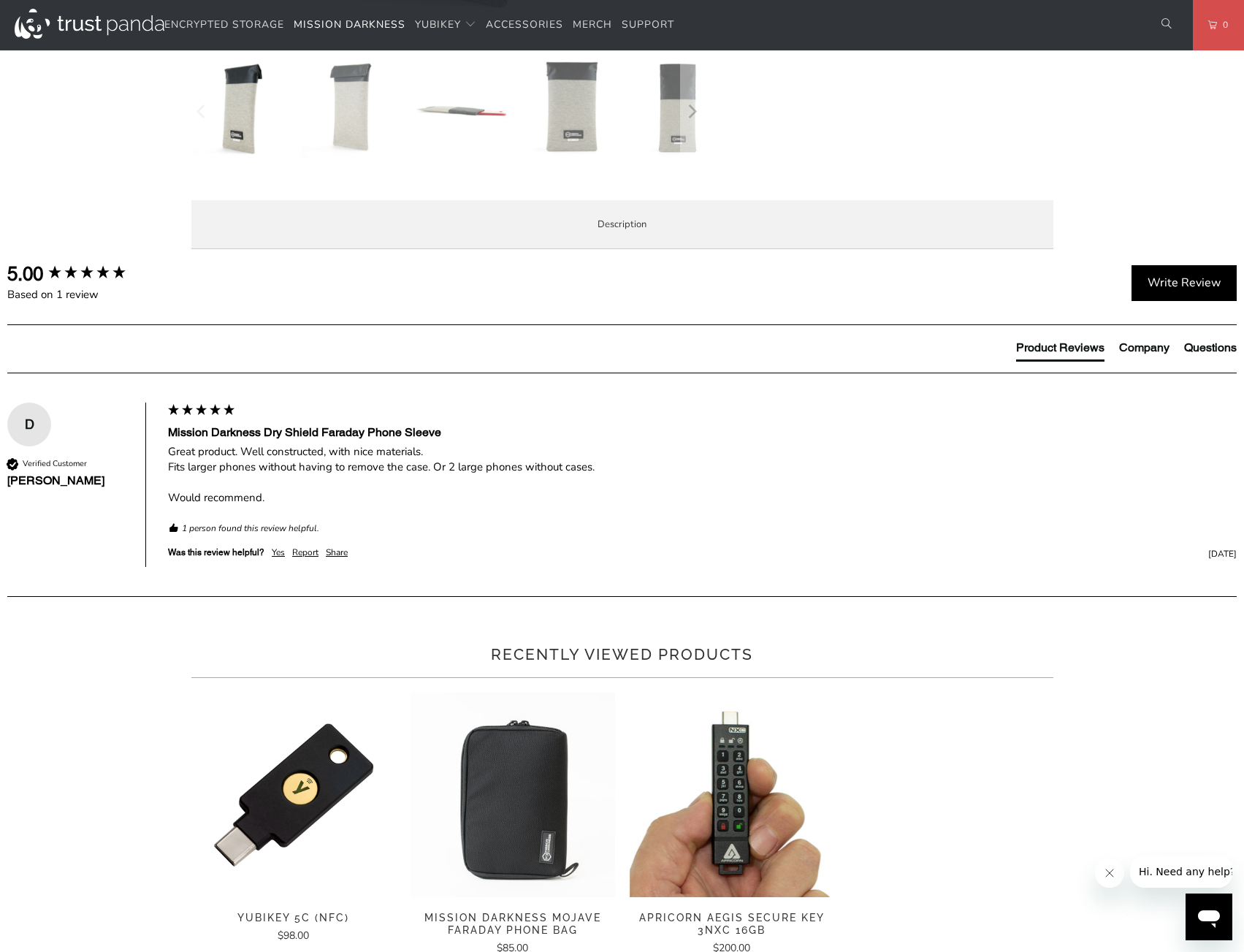
scroll to position [584, 0]
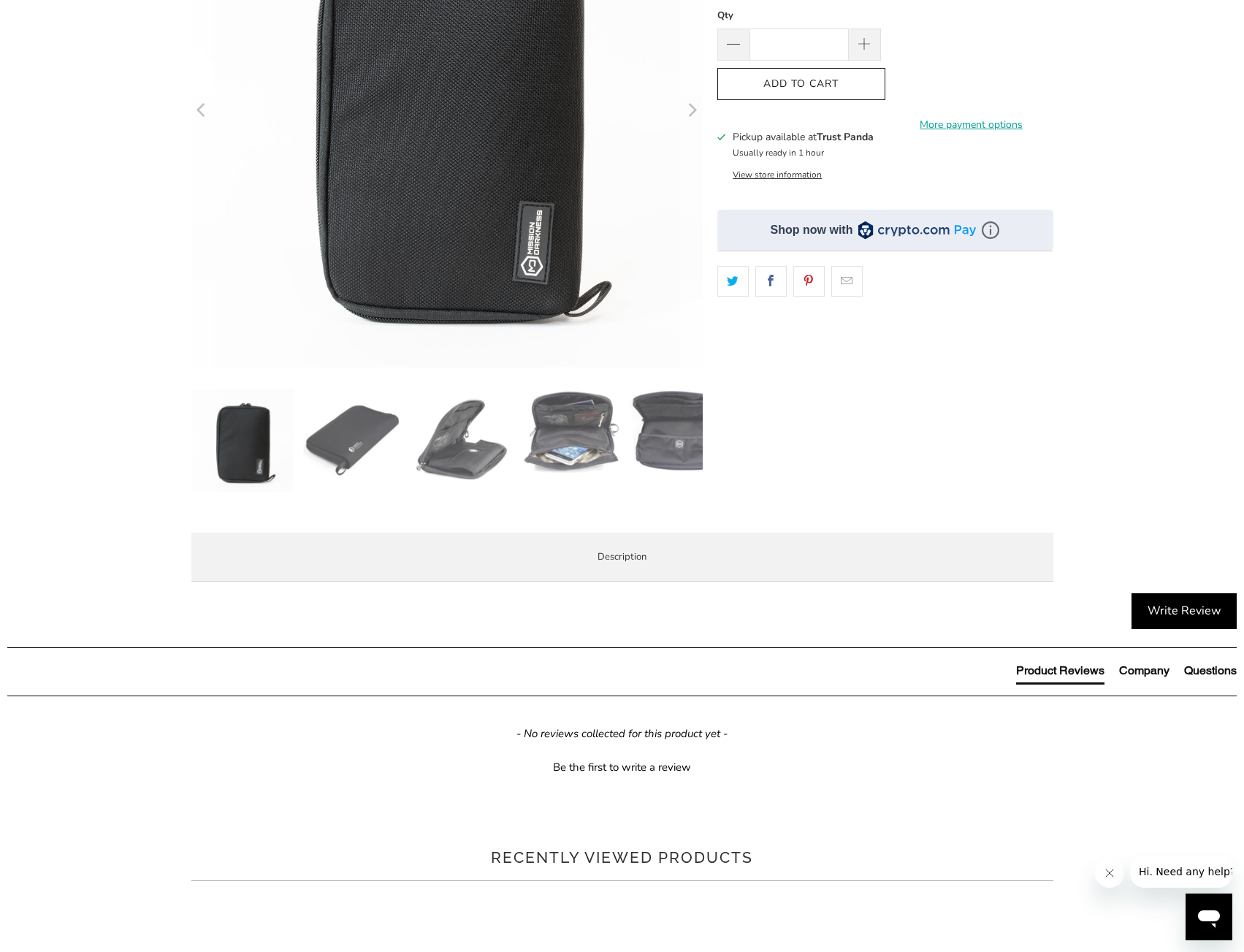
scroll to position [292, 0]
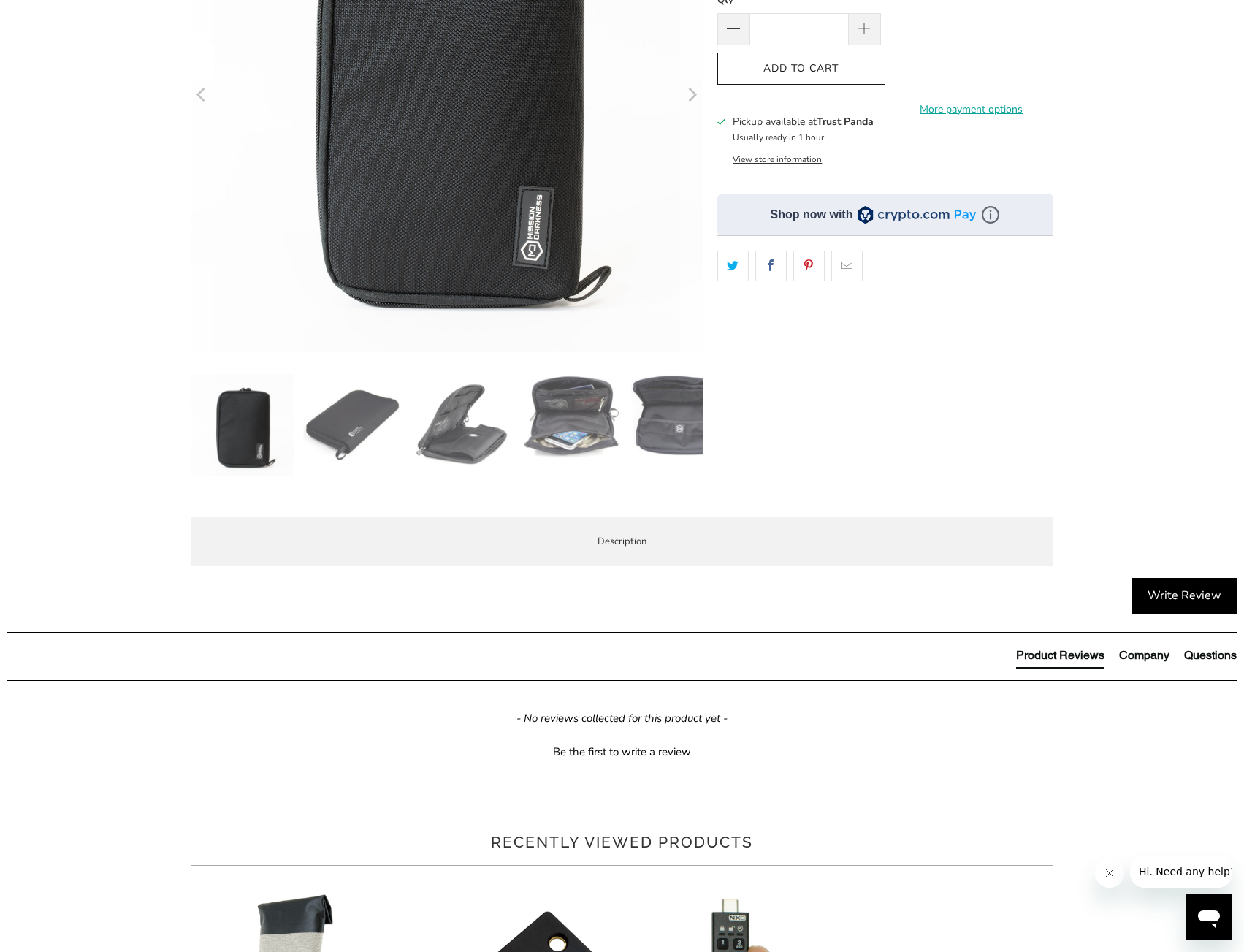
click at [370, 412] on img at bounding box center [352, 425] width 102 height 102
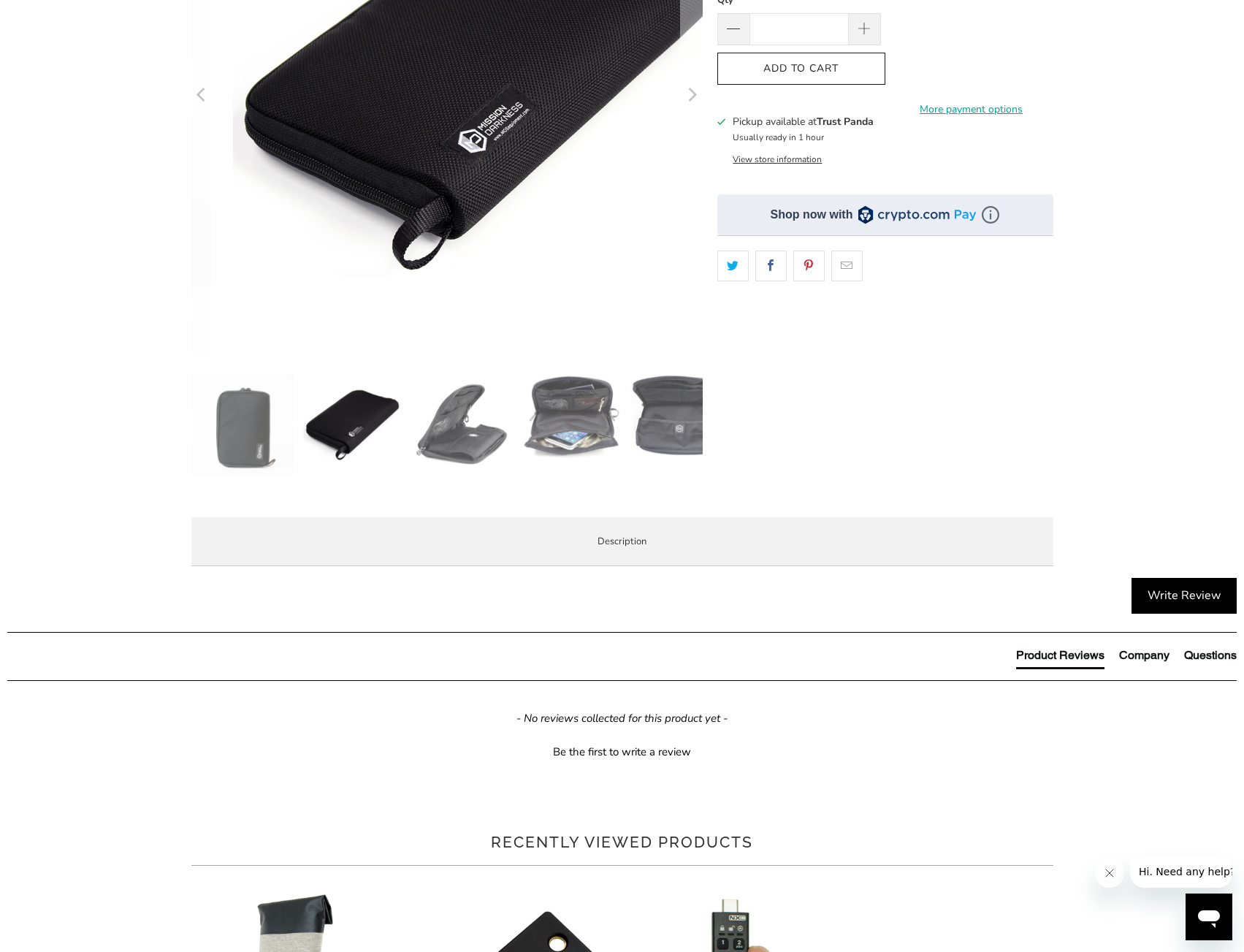
scroll to position [146, 0]
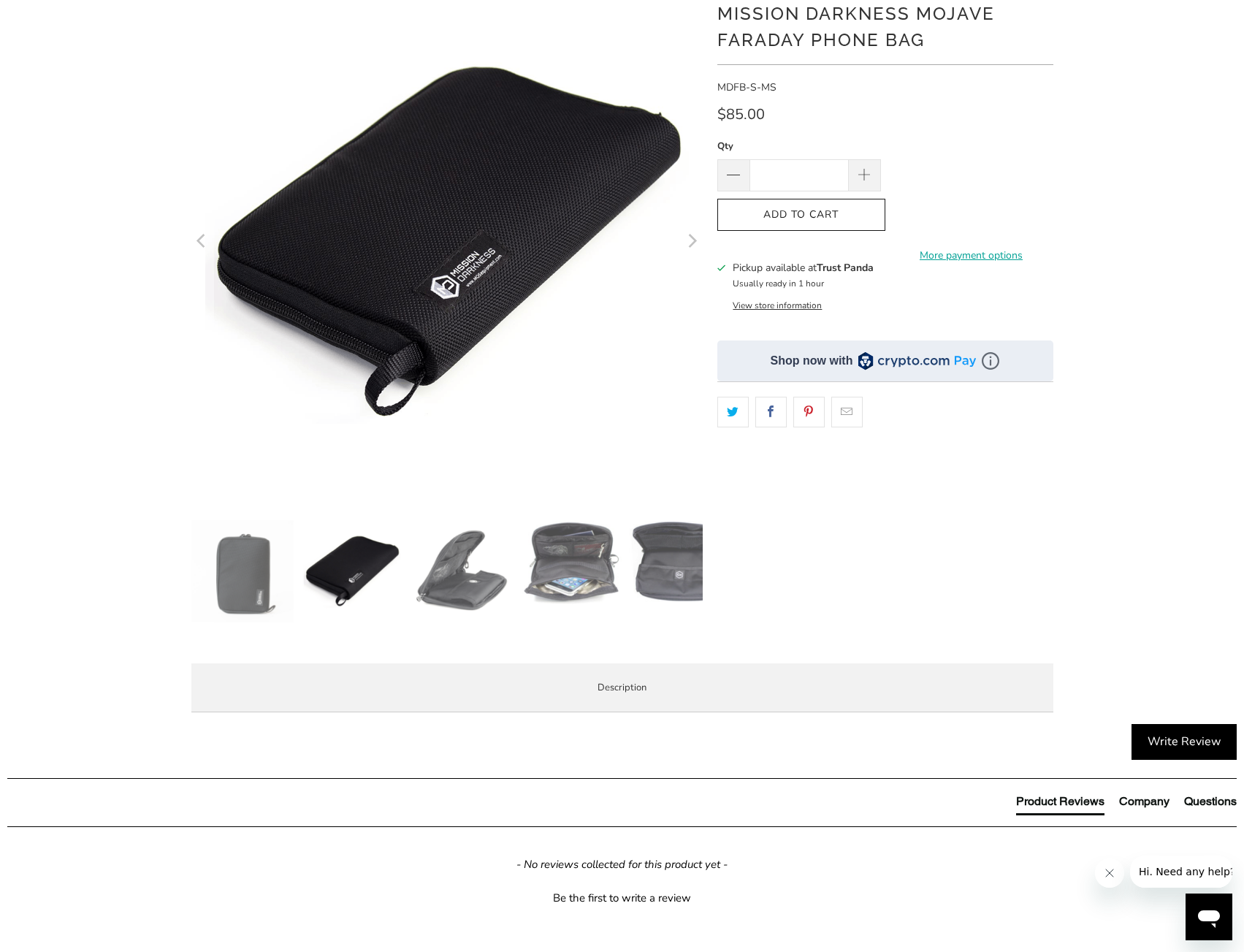
click at [457, 585] on img at bounding box center [462, 571] width 102 height 102
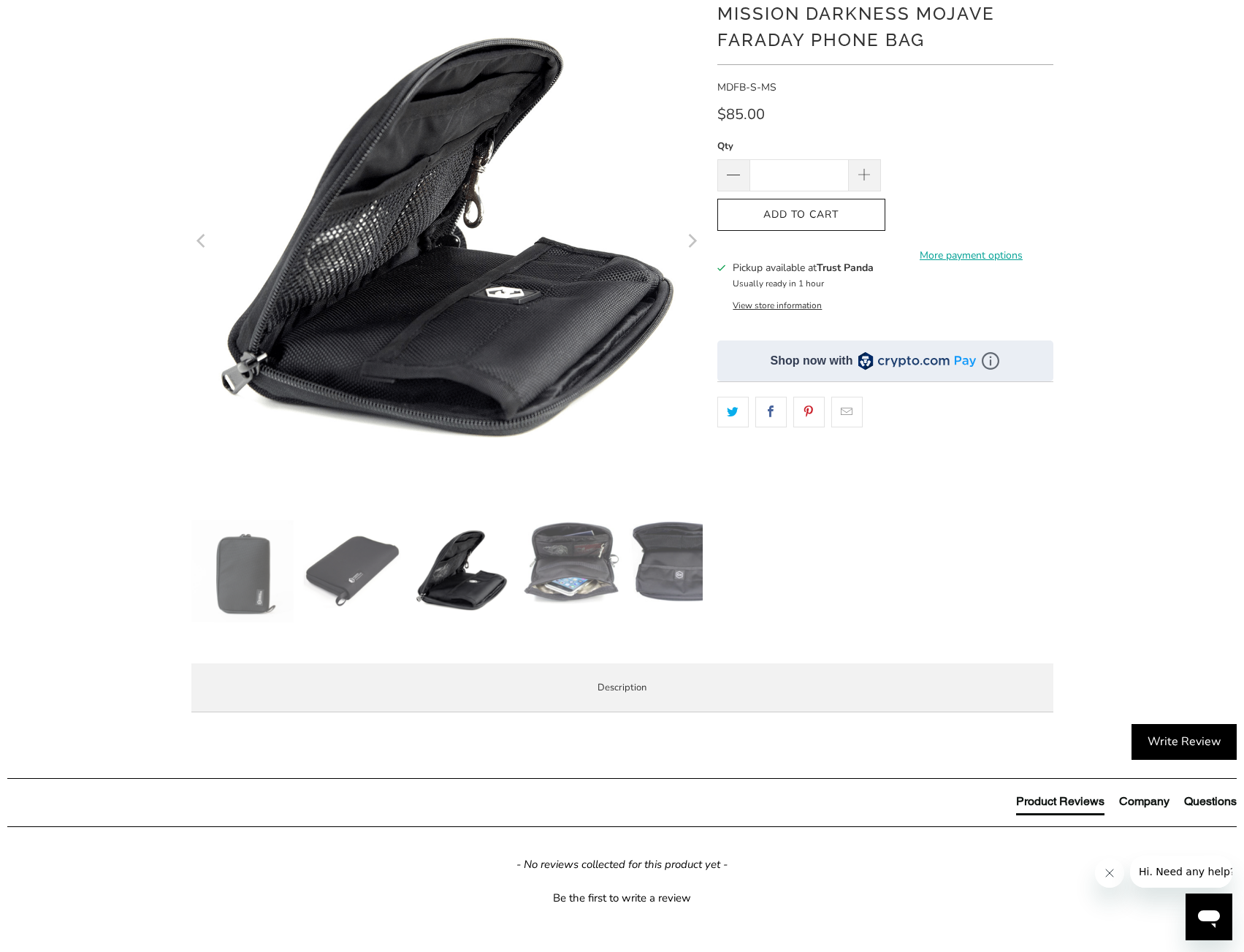
click at [562, 565] on img at bounding box center [571, 562] width 102 height 84
